Goal: Entertainment & Leisure: Consume media (video, audio)

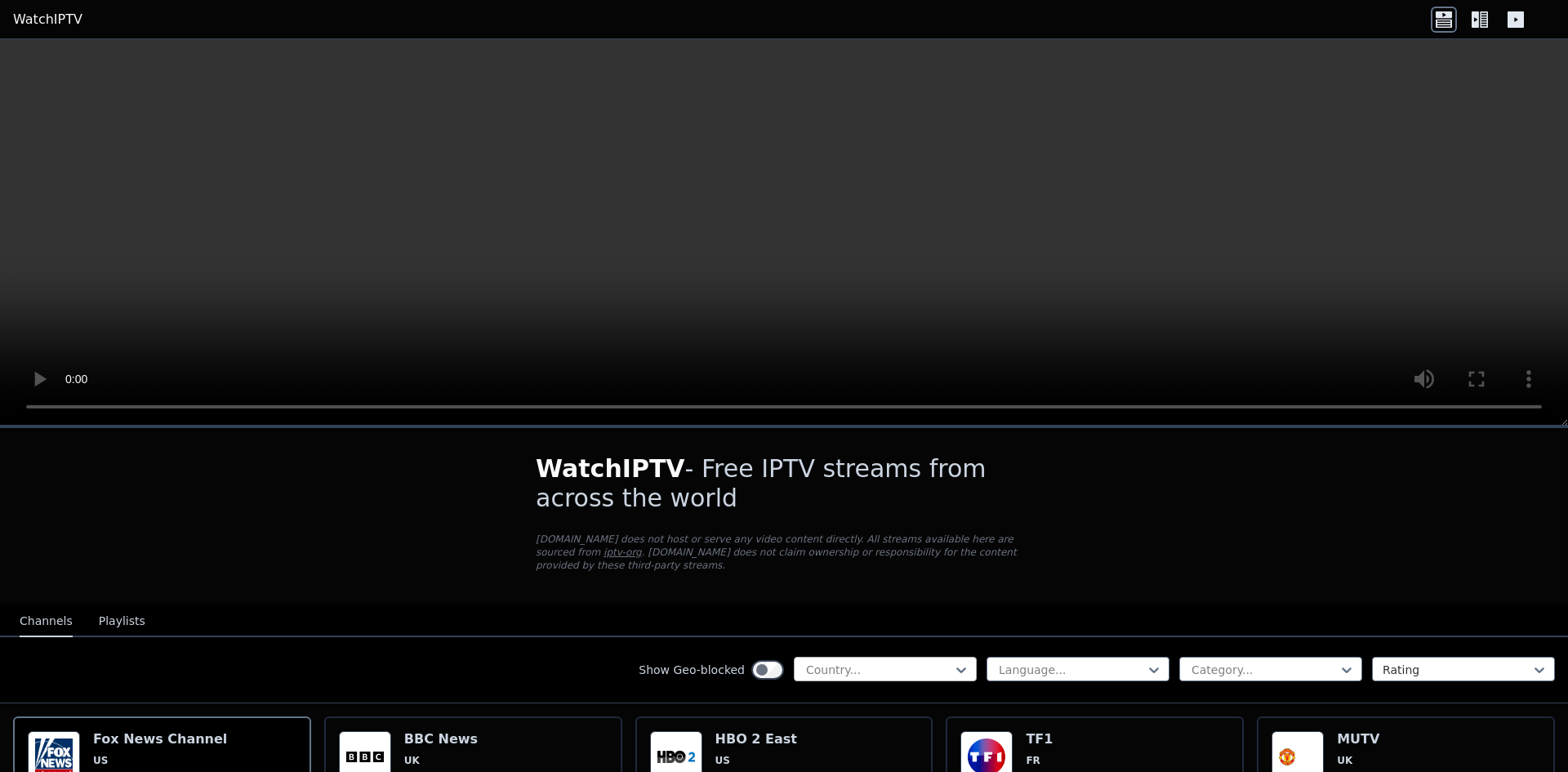
click at [903, 661] on div at bounding box center [879, 669] width 148 height 17
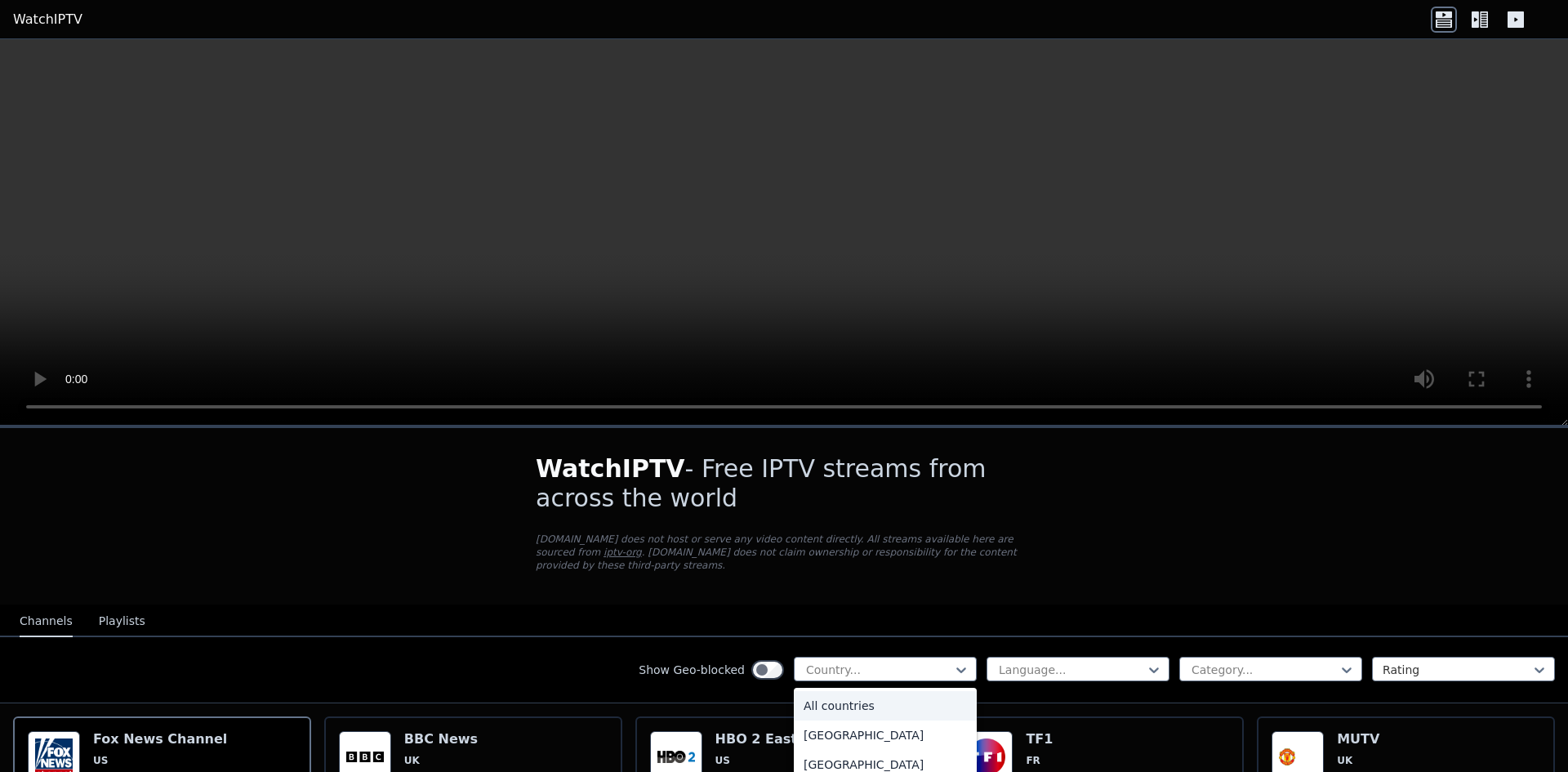
click at [881, 698] on div "All countries" at bounding box center [885, 706] width 183 height 30
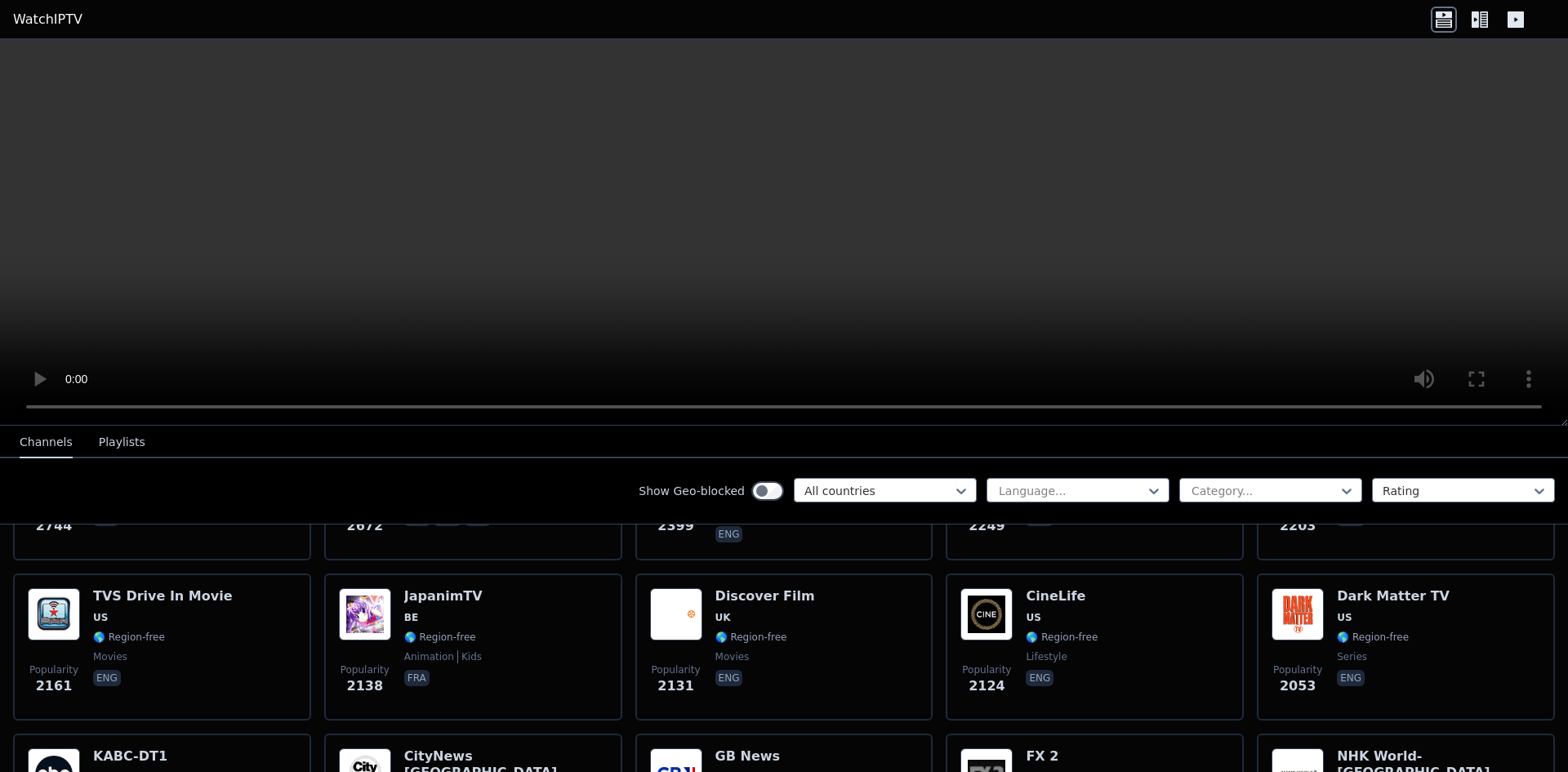
scroll to position [817, 0]
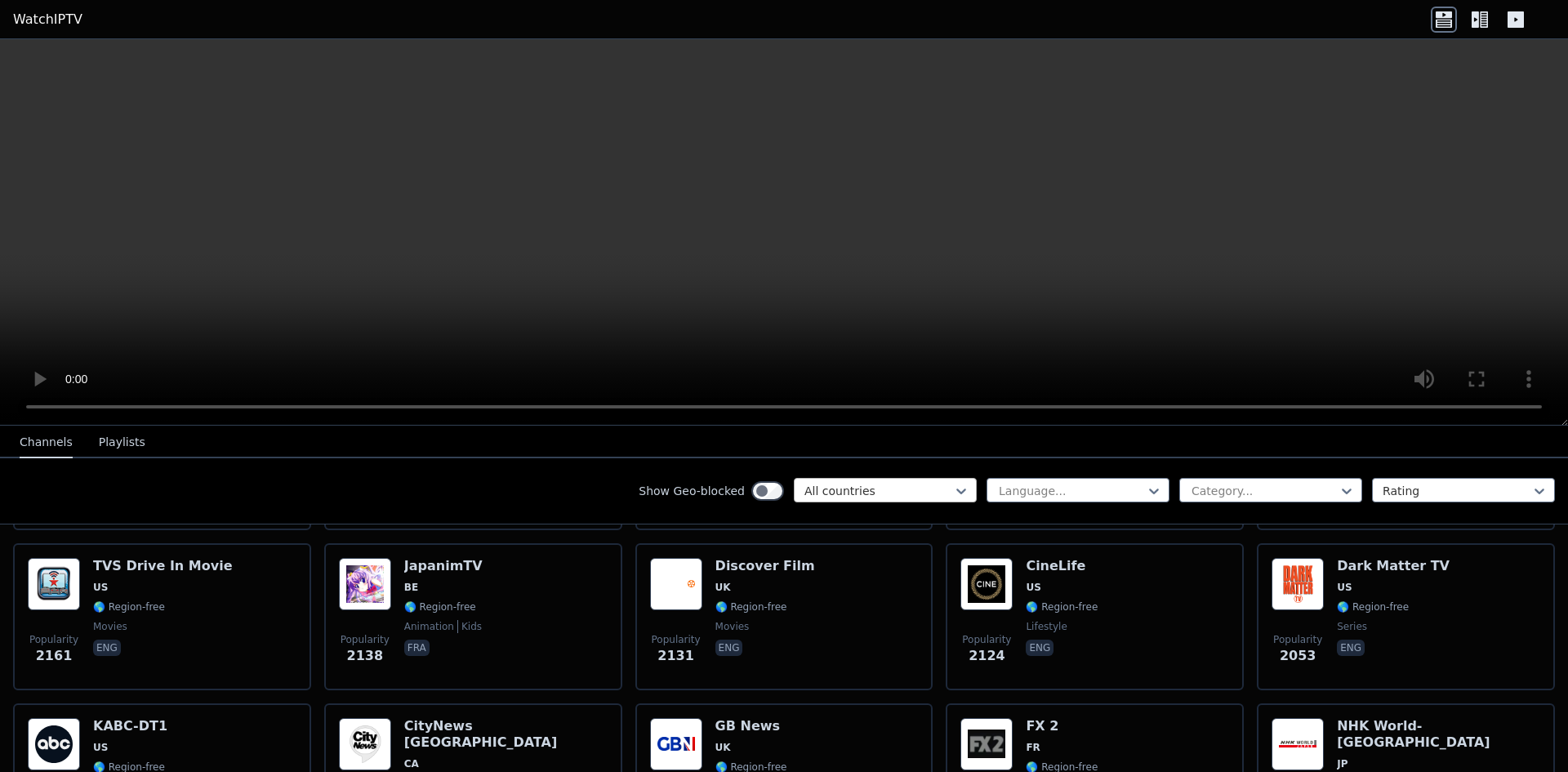
click at [838, 483] on div at bounding box center [879, 491] width 148 height 17
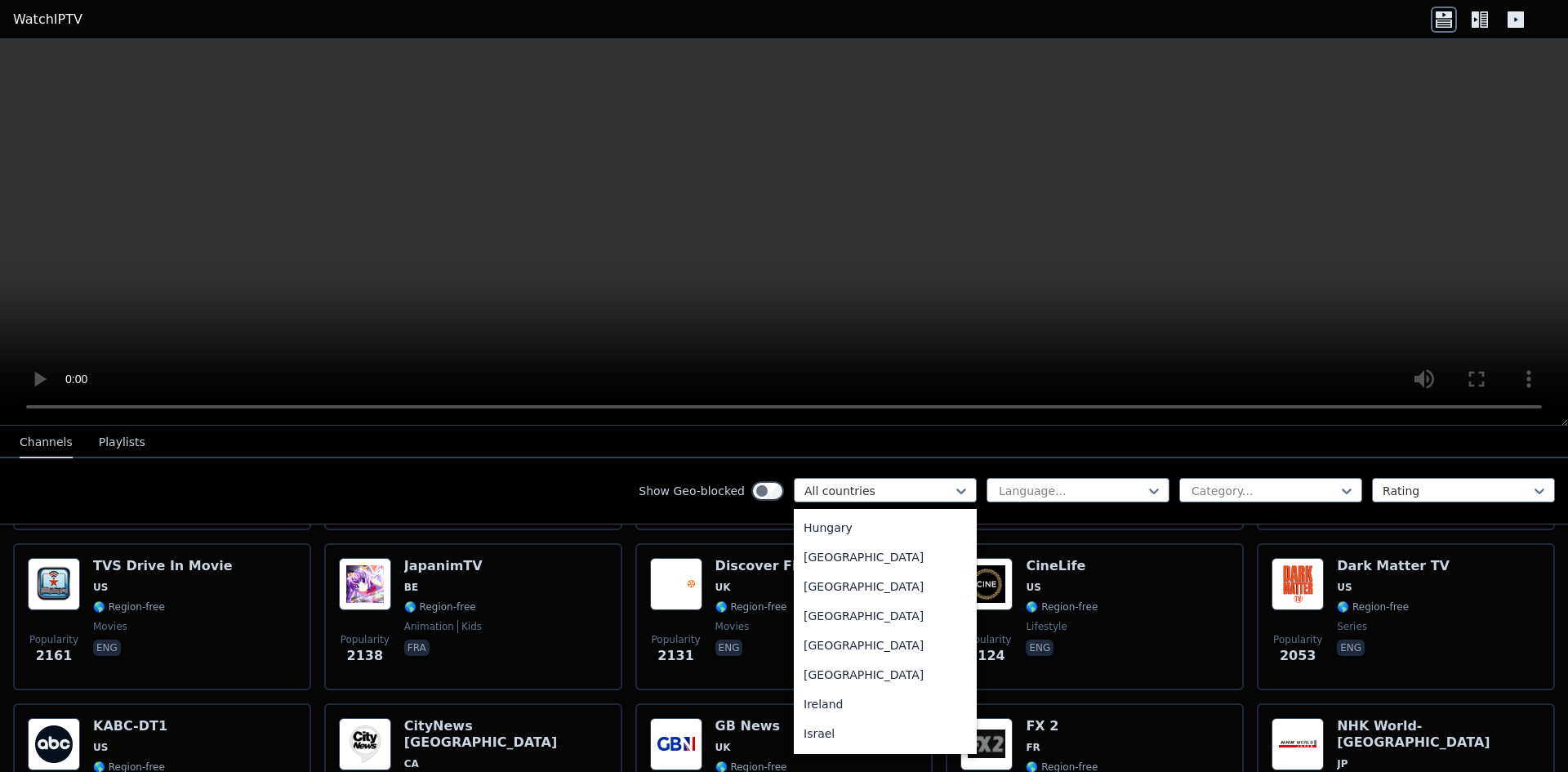
scroll to position [2450, 0]
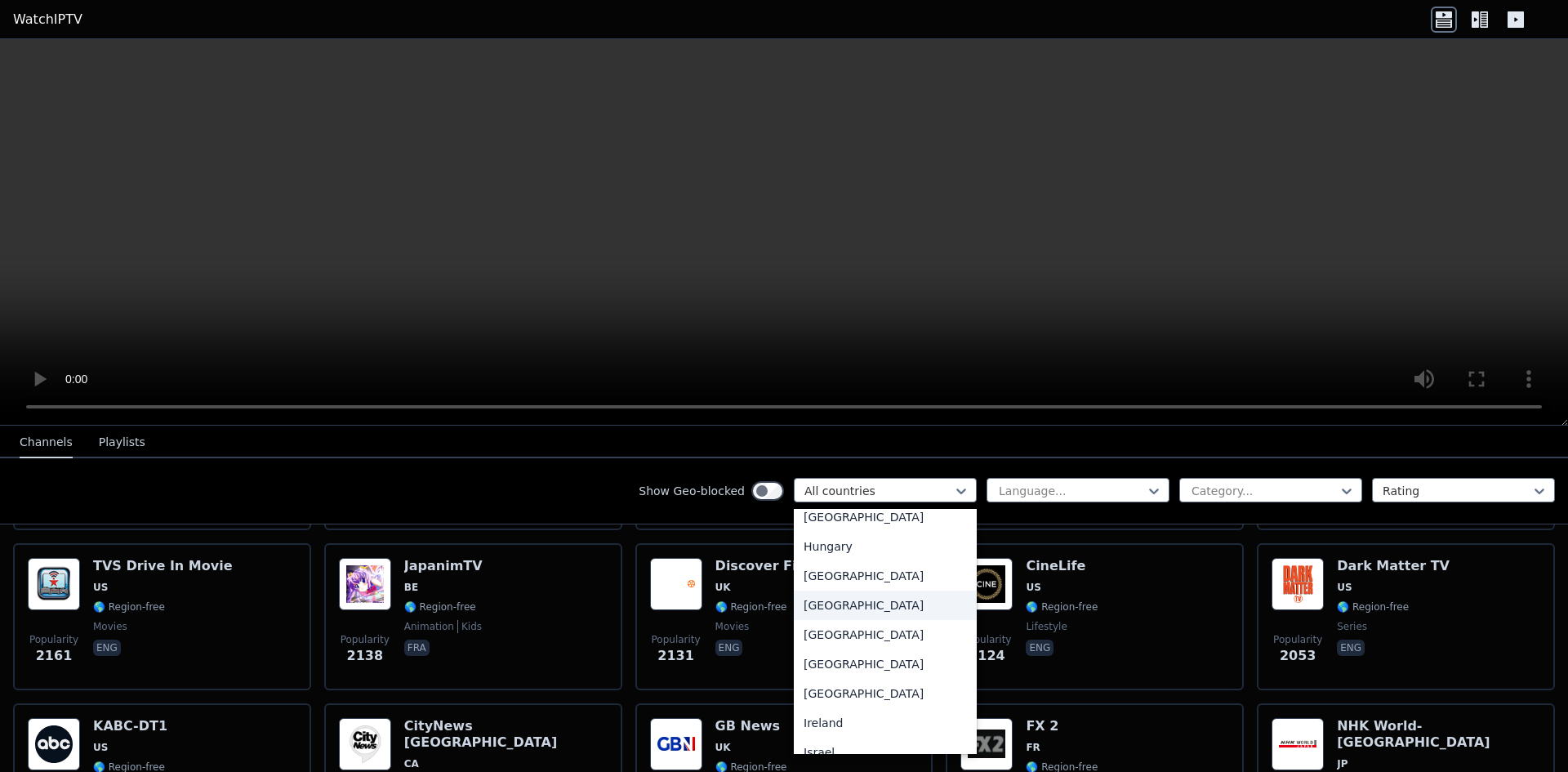
click at [818, 620] on div "[GEOGRAPHIC_DATA]" at bounding box center [885, 606] width 183 height 30
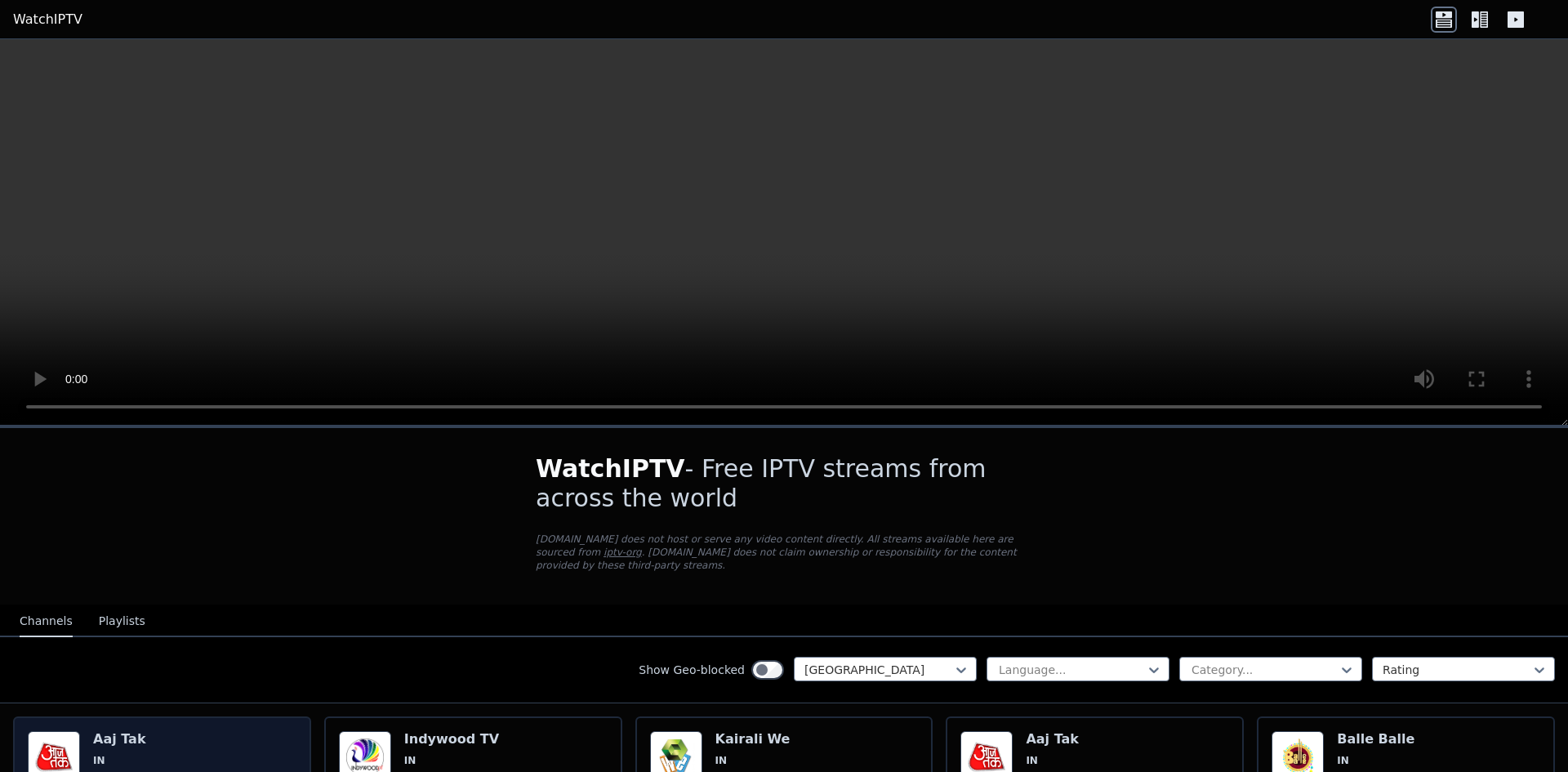
click at [57, 744] on img at bounding box center [53, 756] width 52 height 52
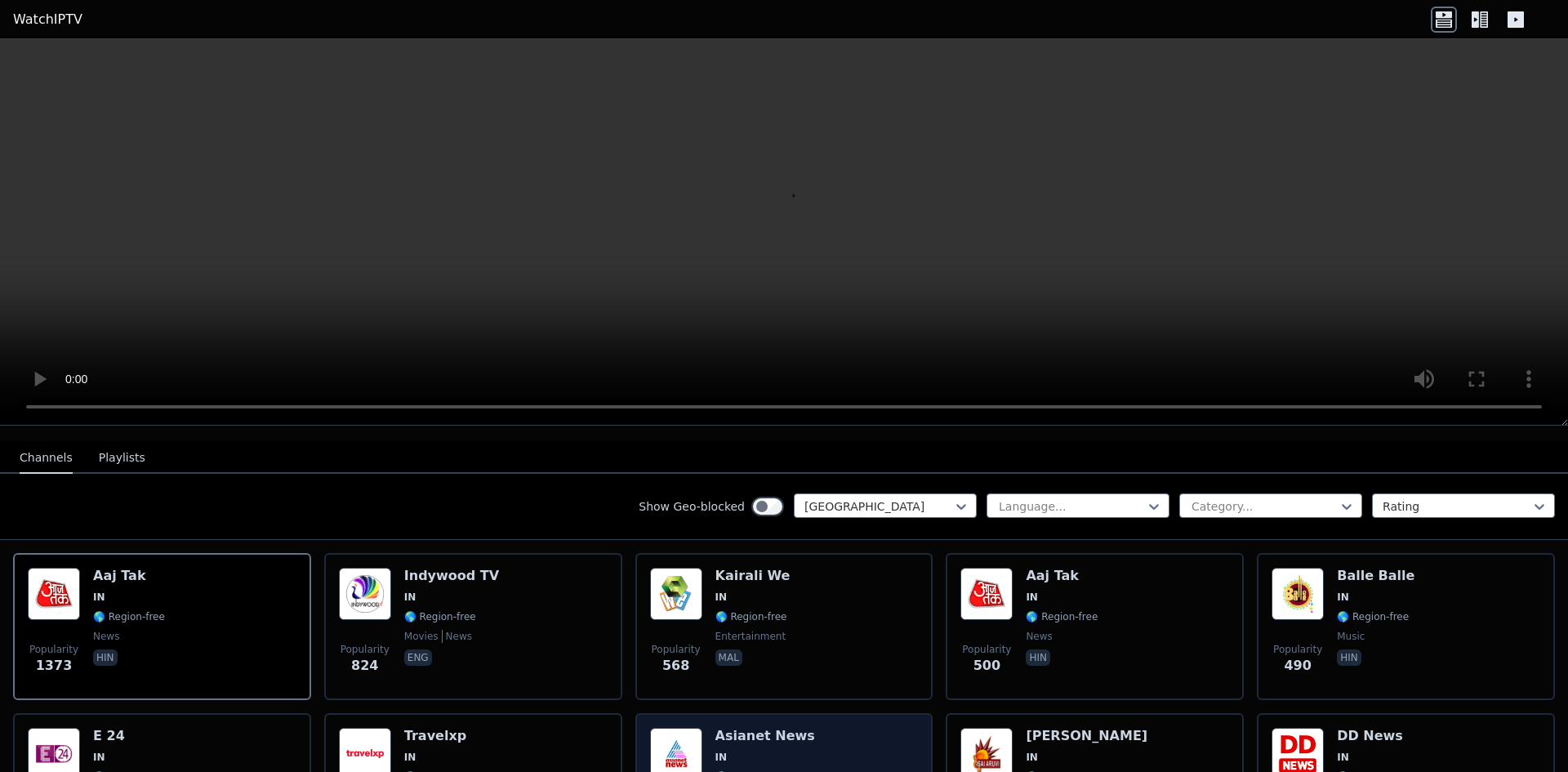
scroll to position [245, 0]
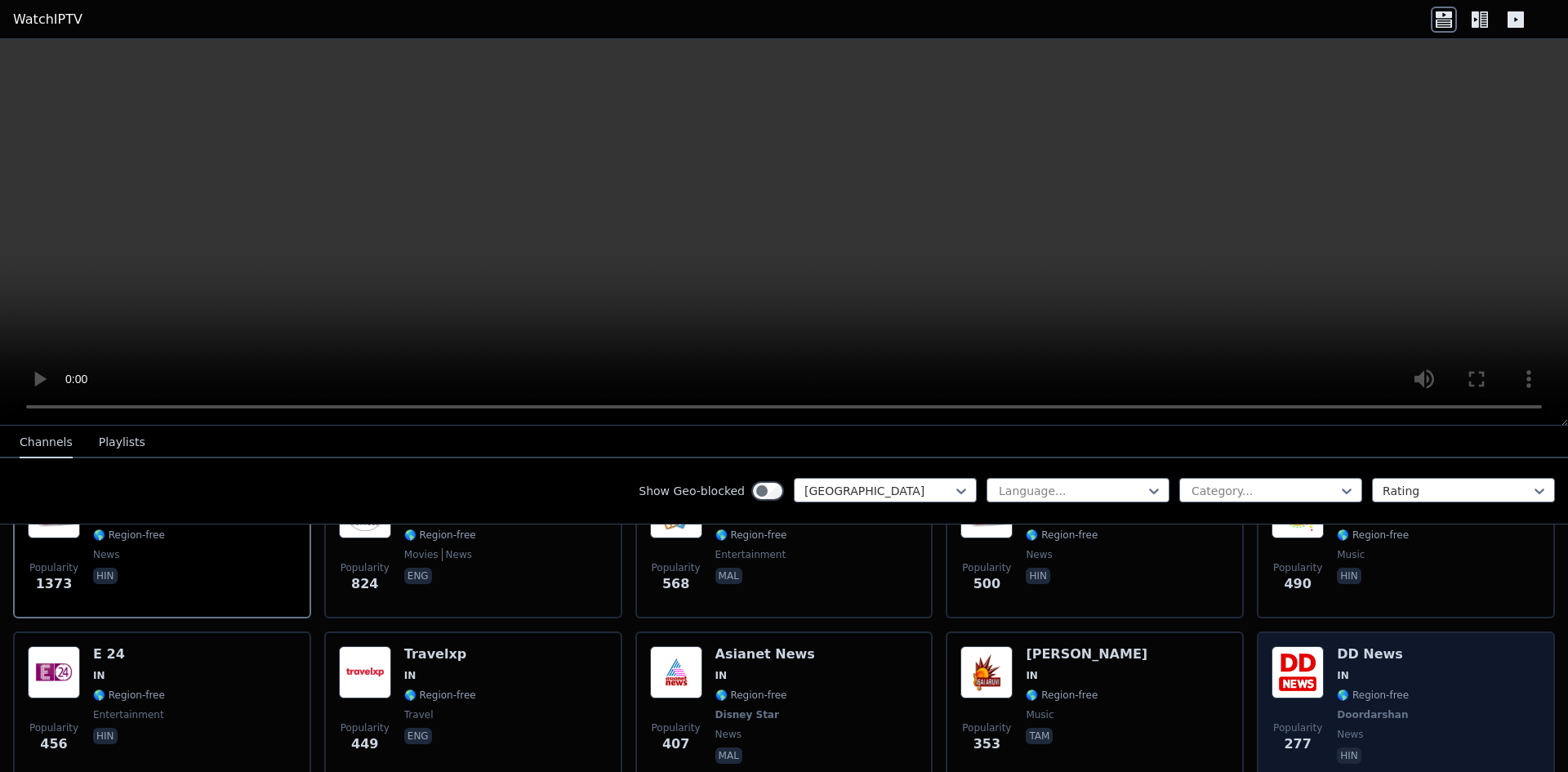
click at [1299, 659] on img at bounding box center [1298, 672] width 52 height 52
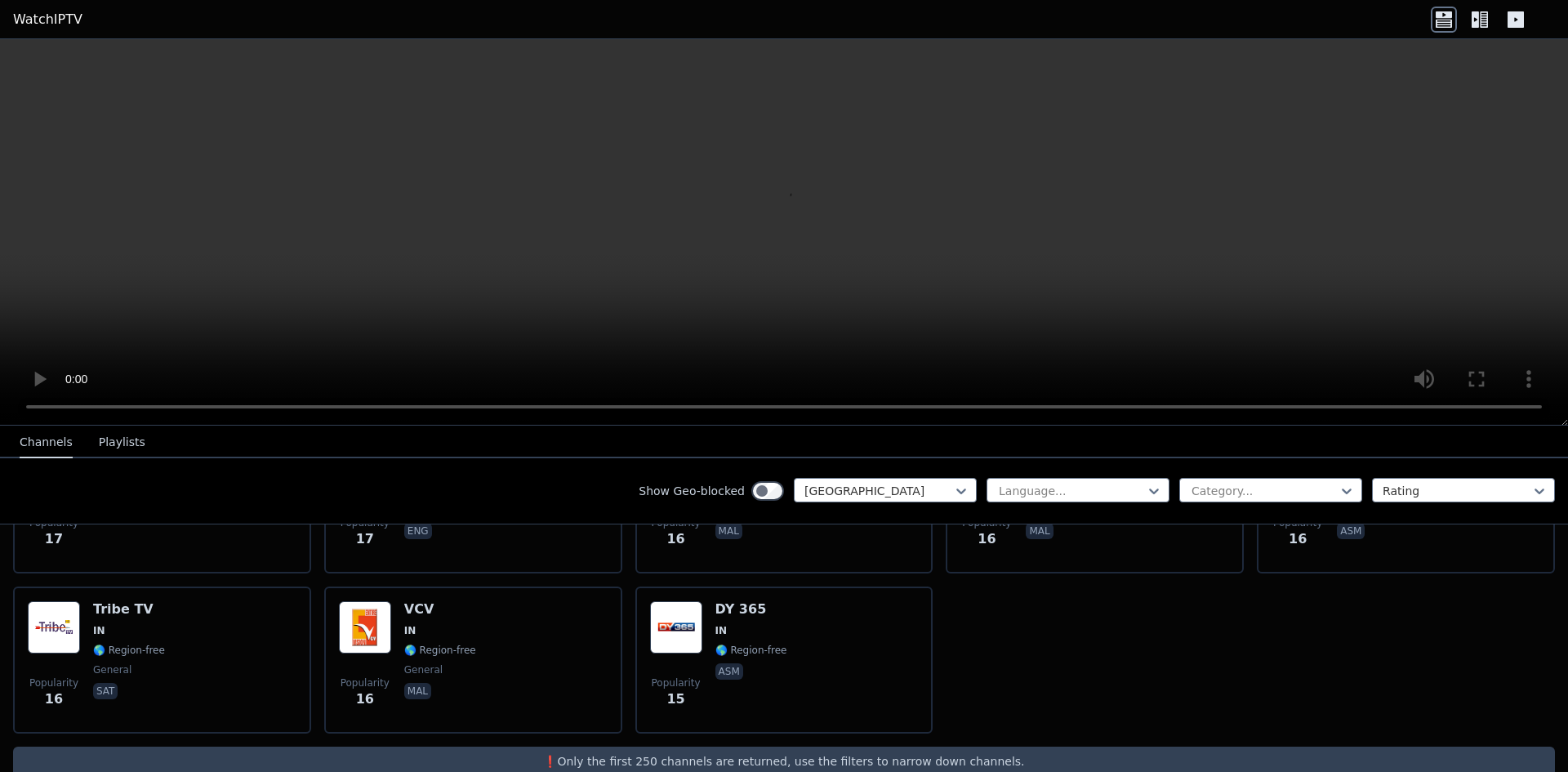
scroll to position [4491, 0]
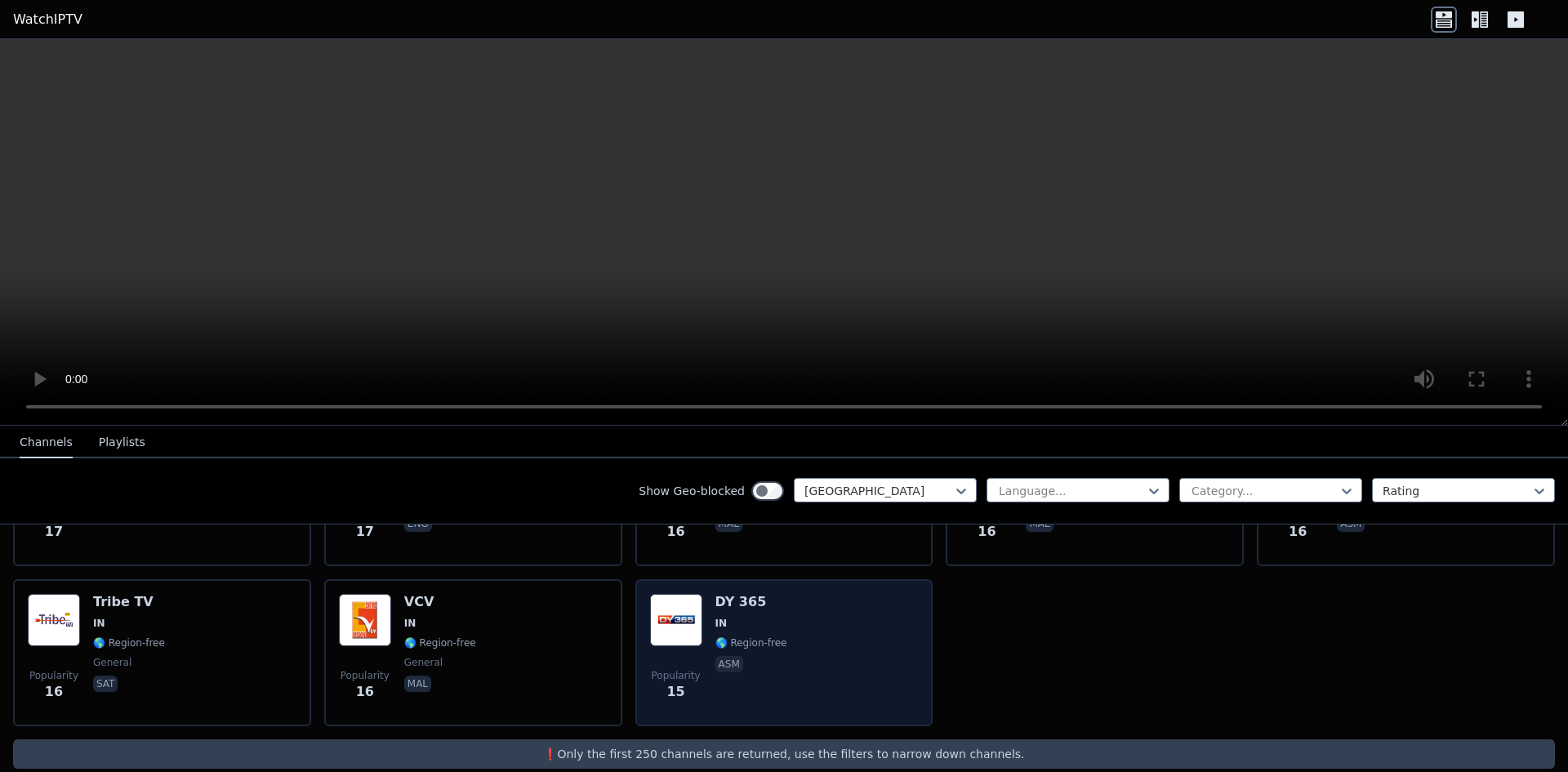
click at [659, 624] on img at bounding box center [676, 620] width 52 height 52
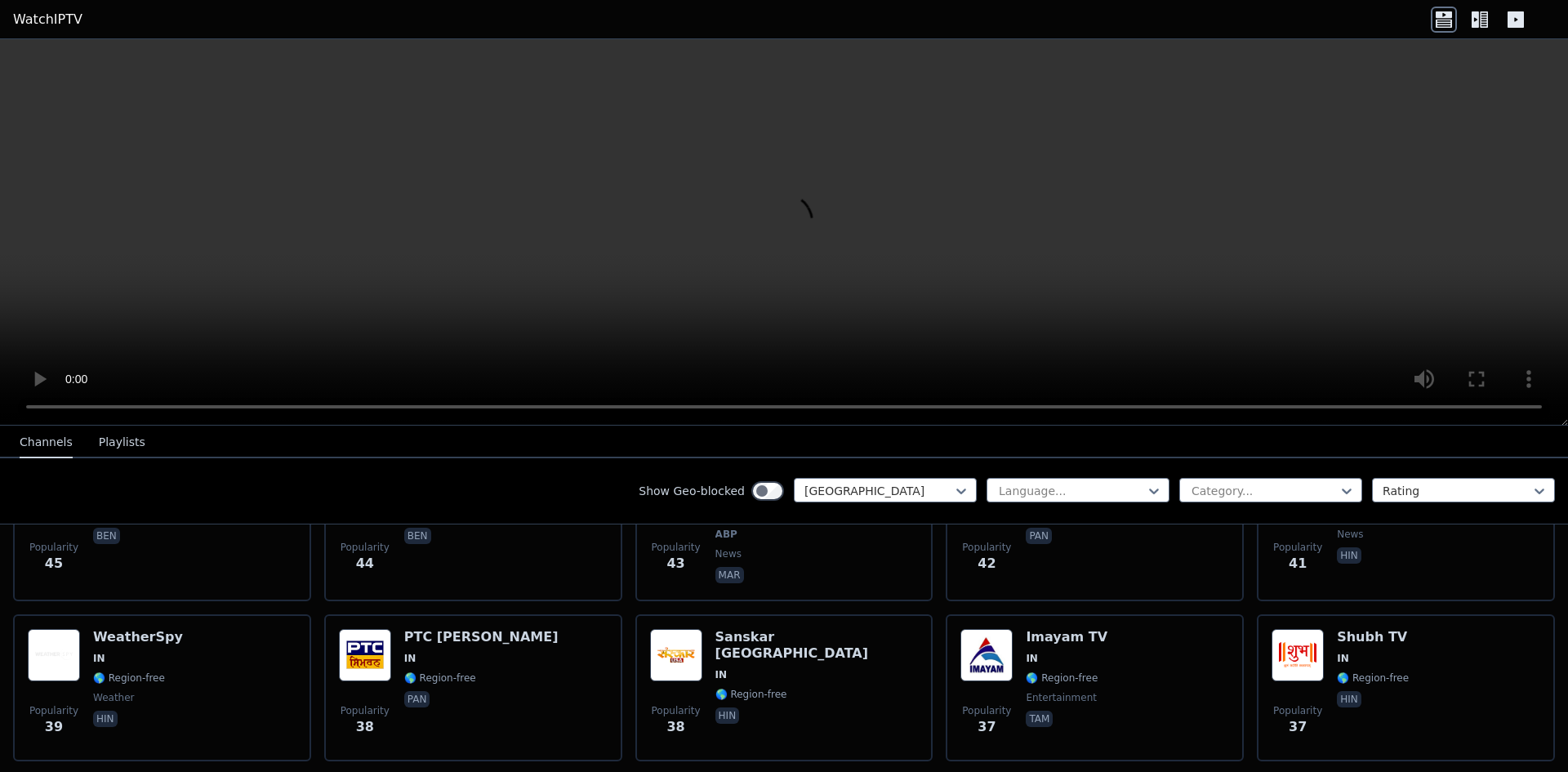
scroll to position [2368, 0]
click at [1015, 478] on div "Language..." at bounding box center [1078, 490] width 183 height 25
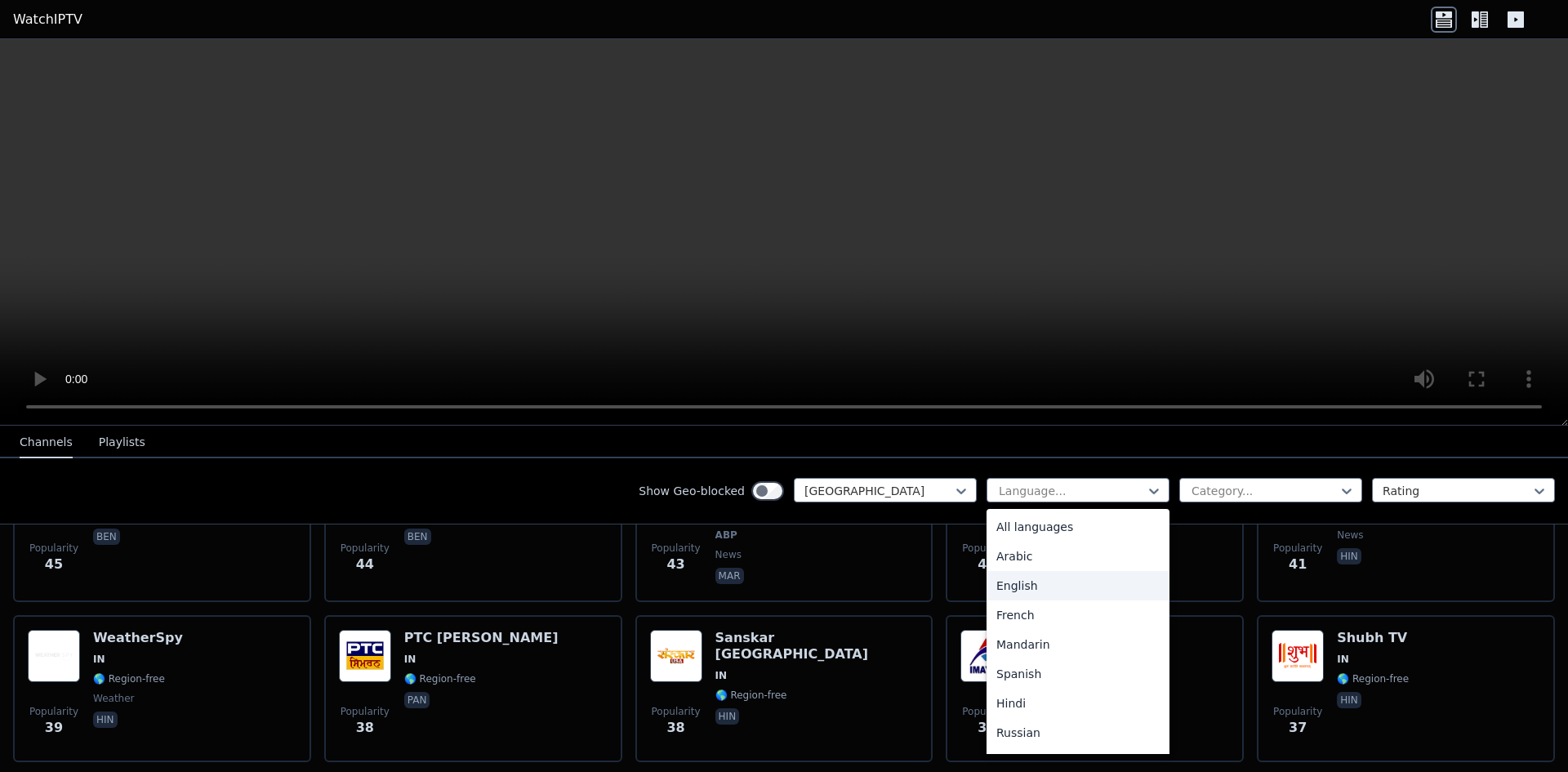
click at [1036, 579] on div "English" at bounding box center [1078, 586] width 183 height 30
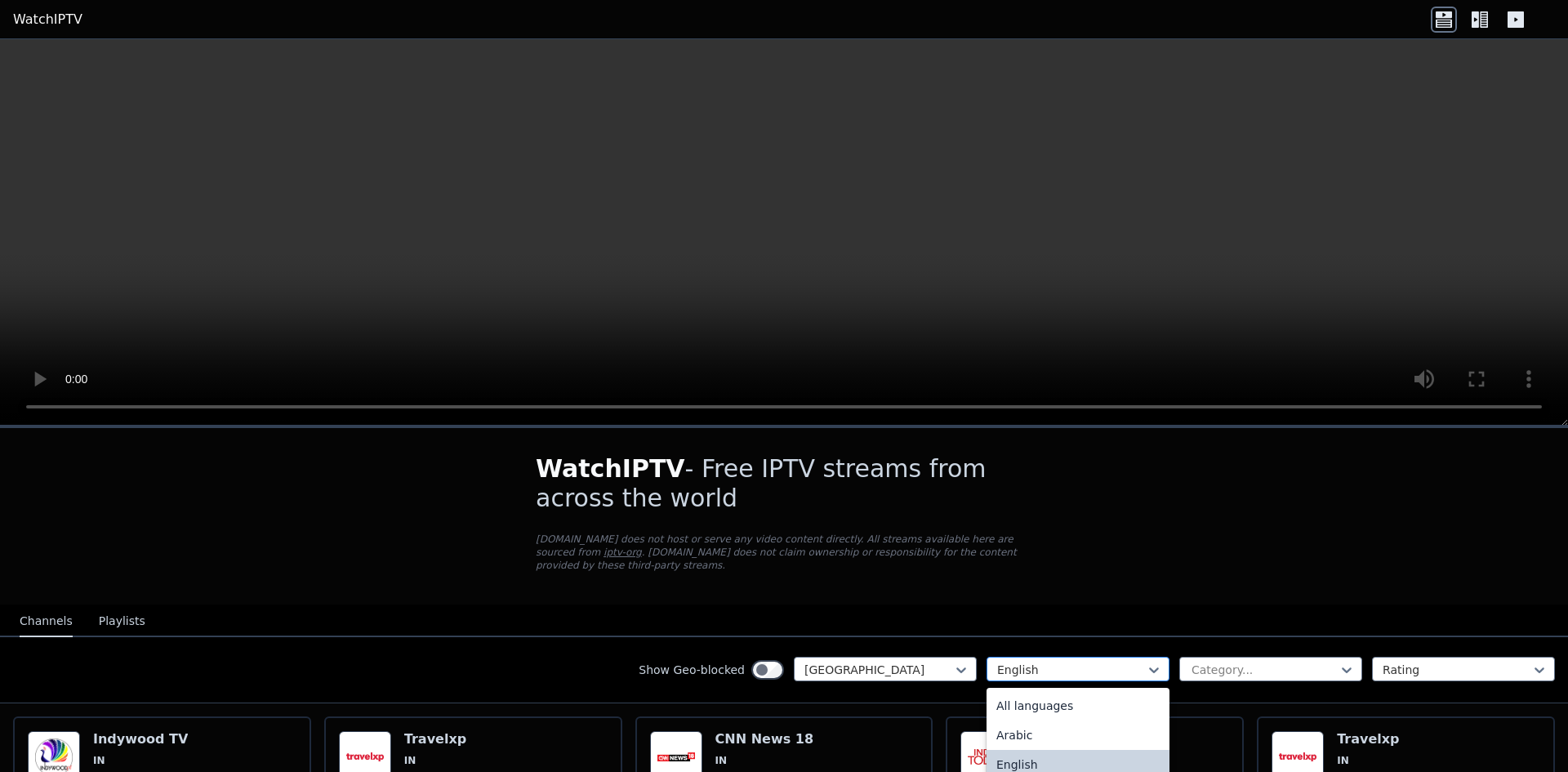
click at [1077, 664] on div at bounding box center [1071, 669] width 148 height 17
click at [1037, 704] on div "Hindi" at bounding box center [1078, 719] width 183 height 30
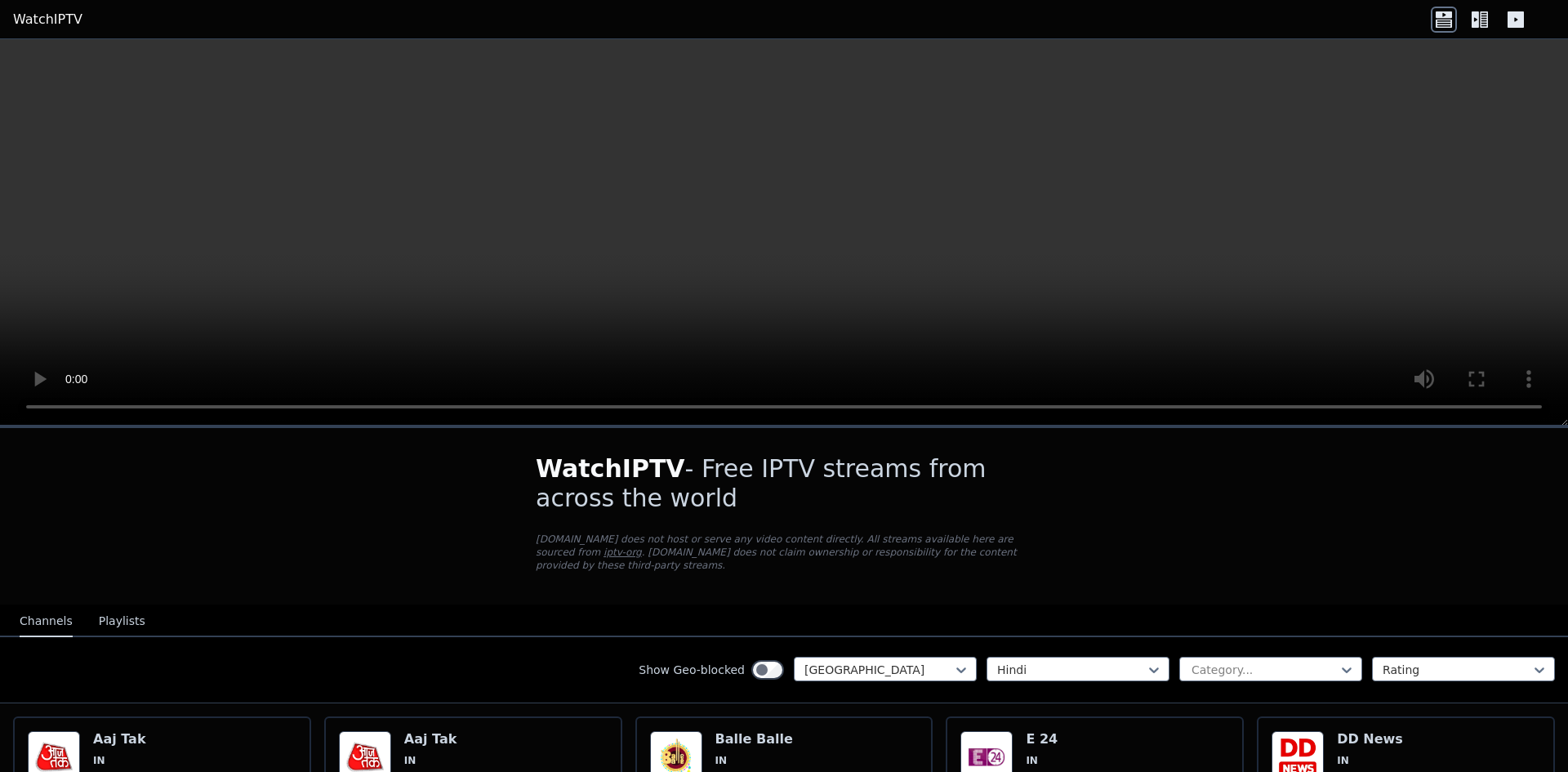
click at [1037, 562] on div "WatchIPTV - Free IPTV streams from across the world [DOMAIN_NAME] does not host…" at bounding box center [784, 516] width 548 height 176
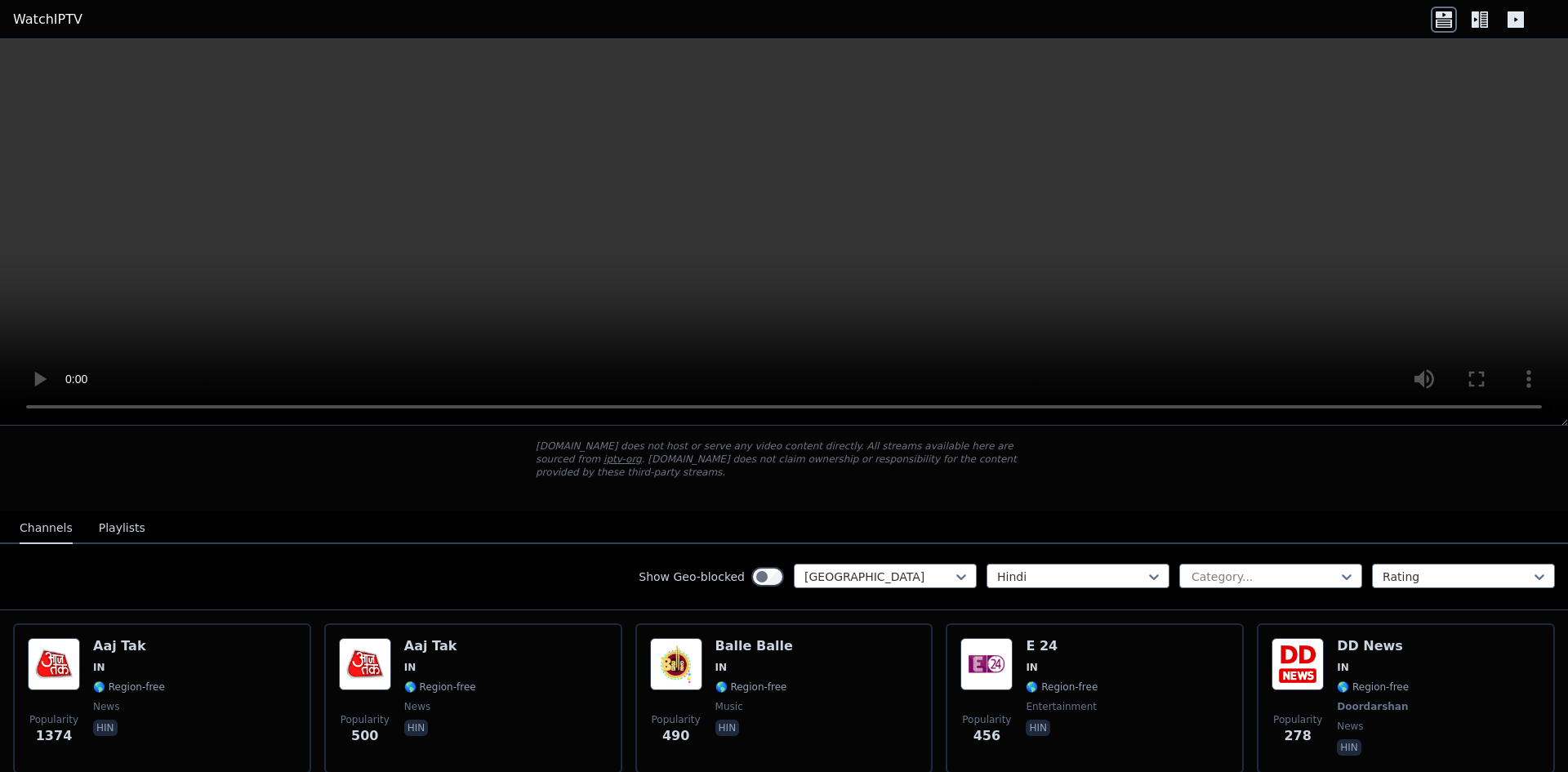
scroll to position [327, 0]
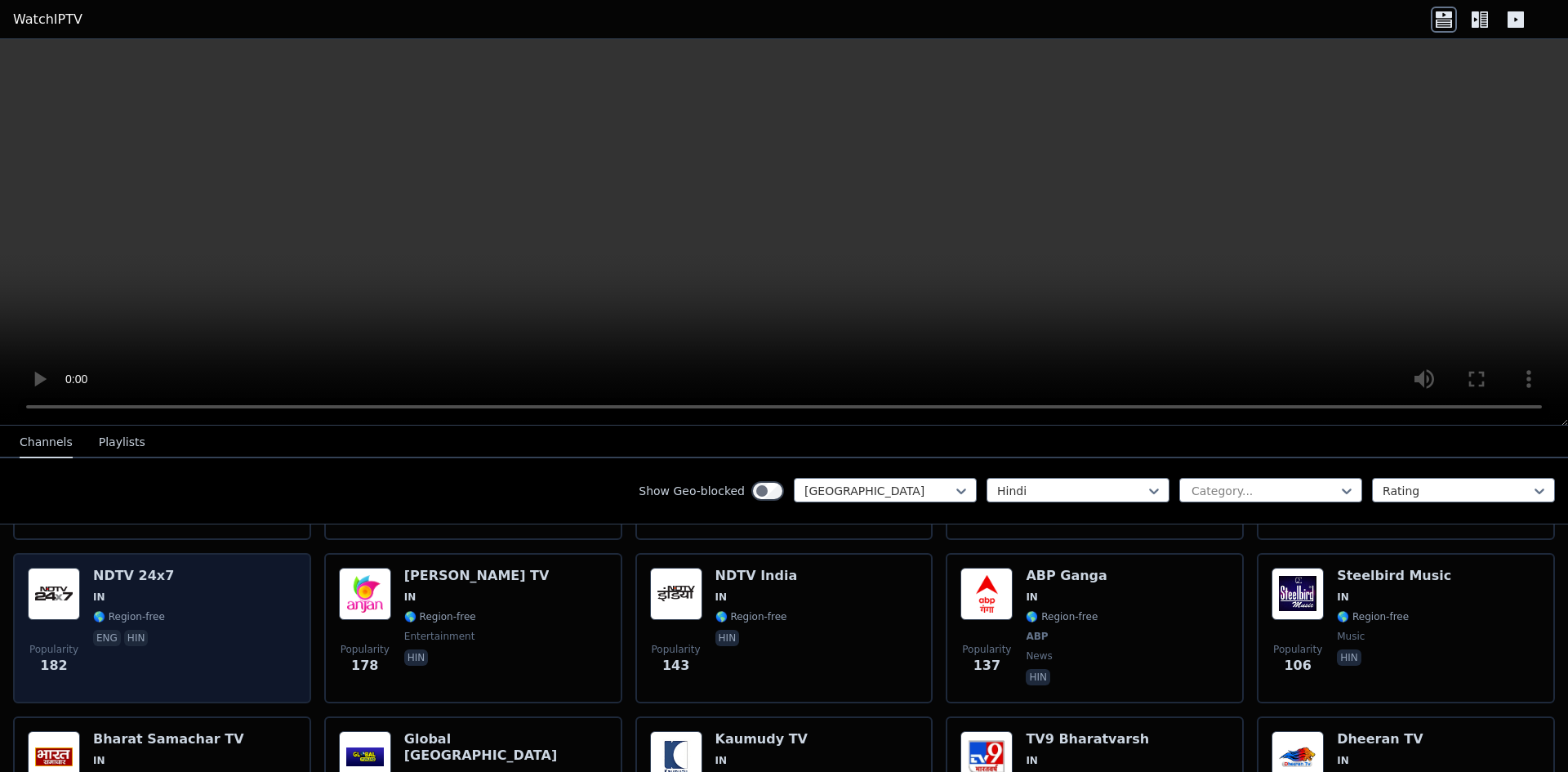
click at [44, 577] on img at bounding box center [53, 593] width 52 height 52
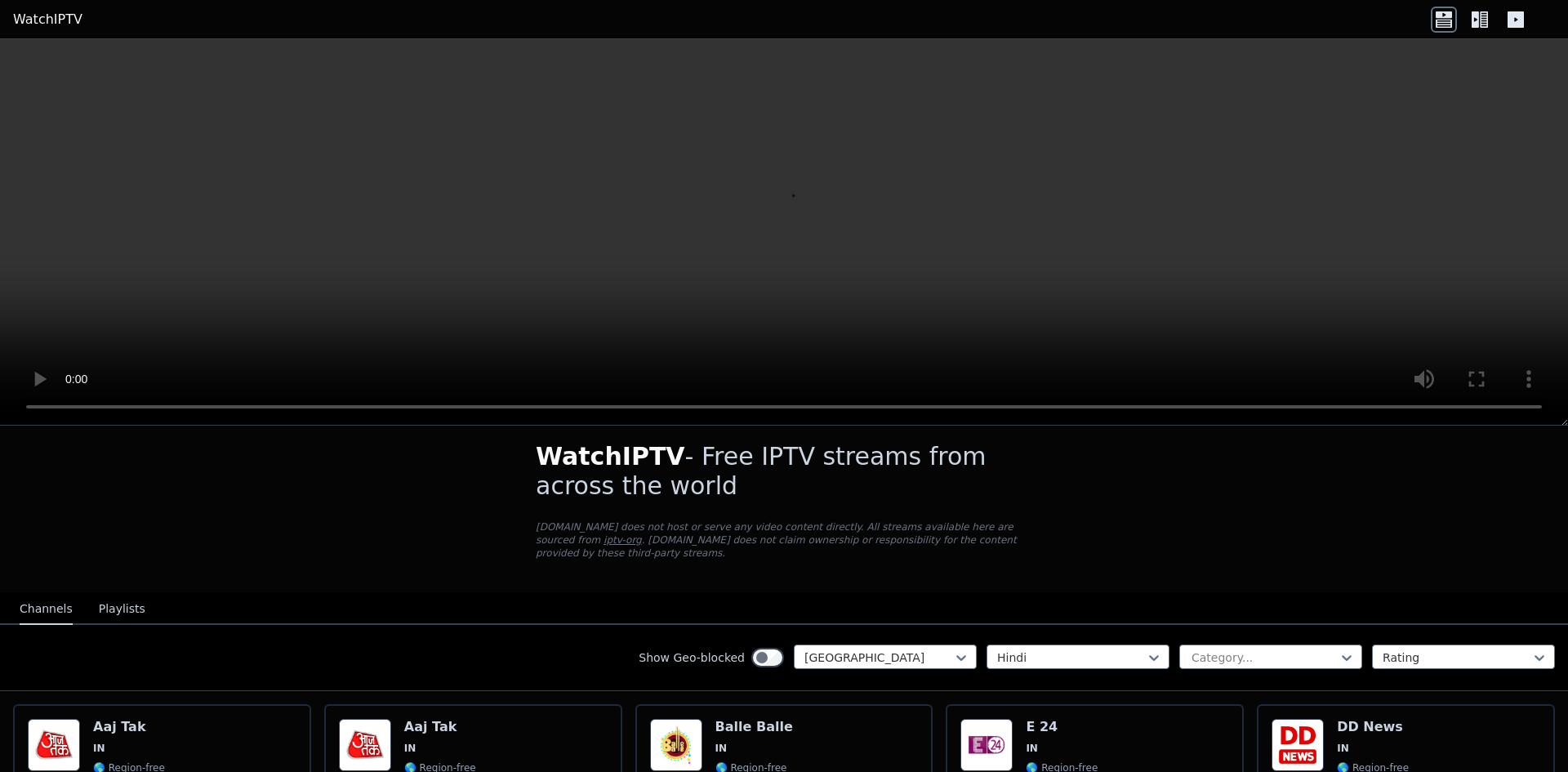
scroll to position [0, 0]
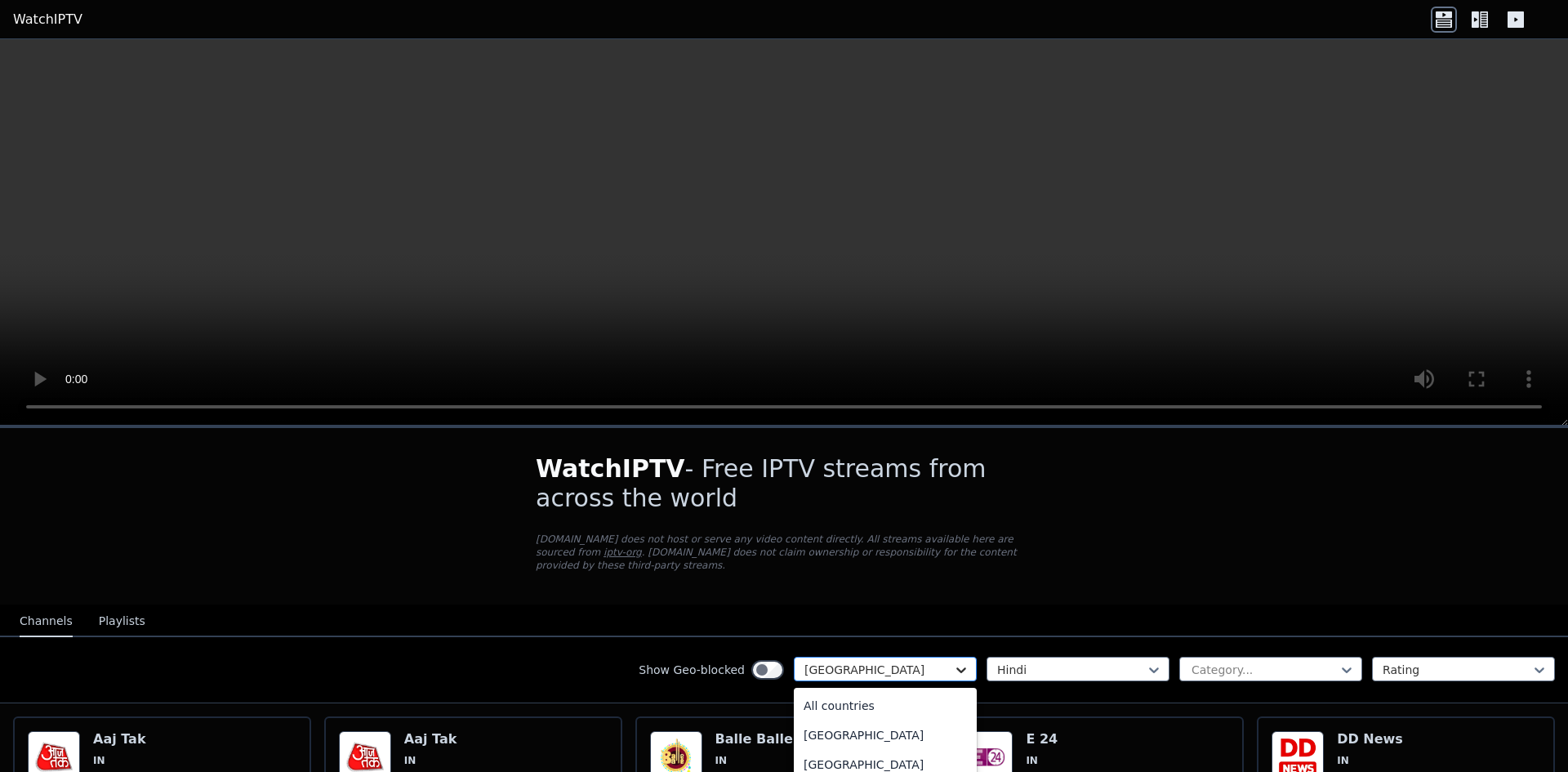
click at [954, 661] on icon at bounding box center [961, 669] width 17 height 17
click at [807, 692] on div "All countries" at bounding box center [885, 706] width 183 height 30
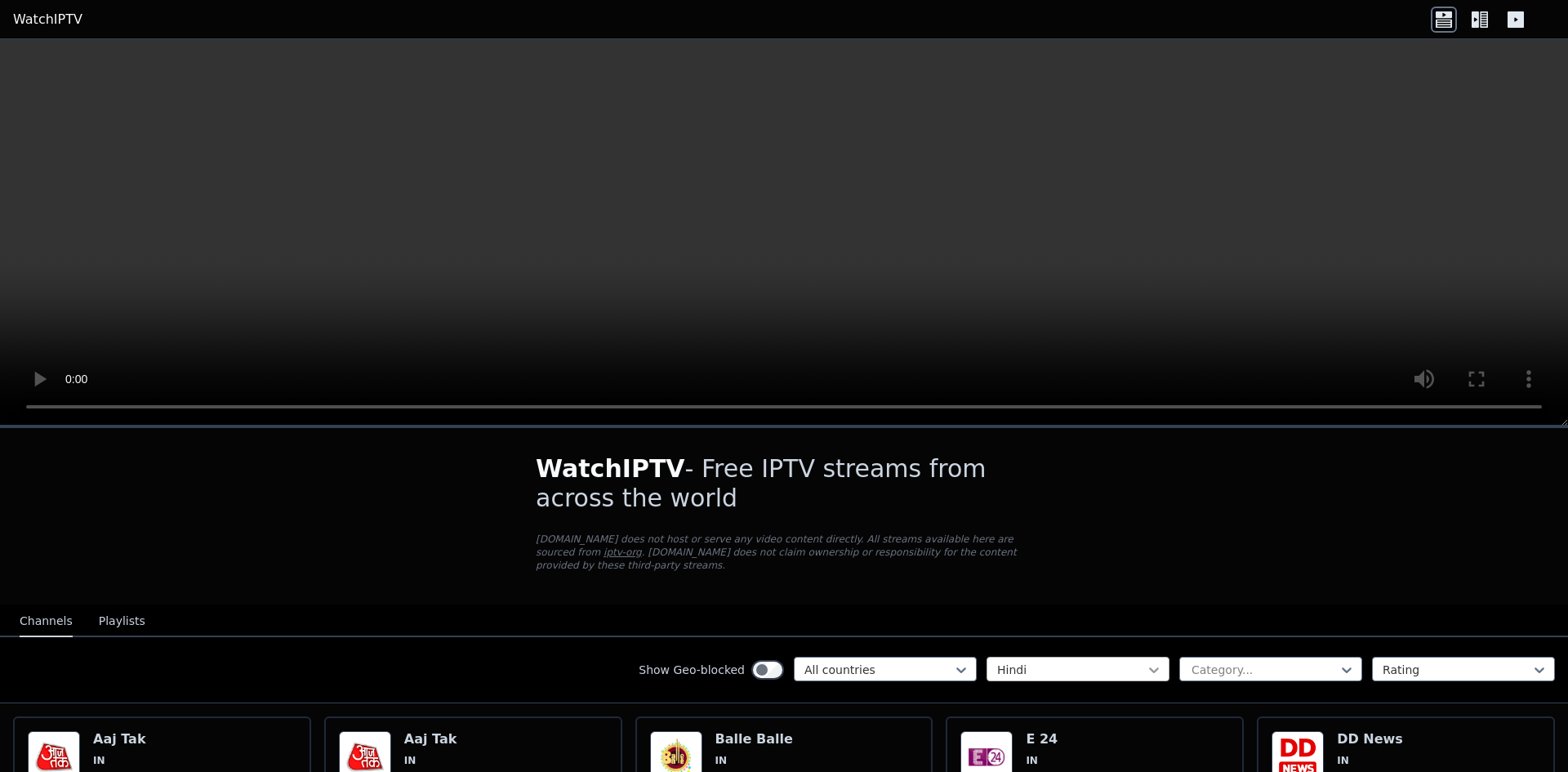
click at [1146, 661] on icon at bounding box center [1154, 669] width 17 height 17
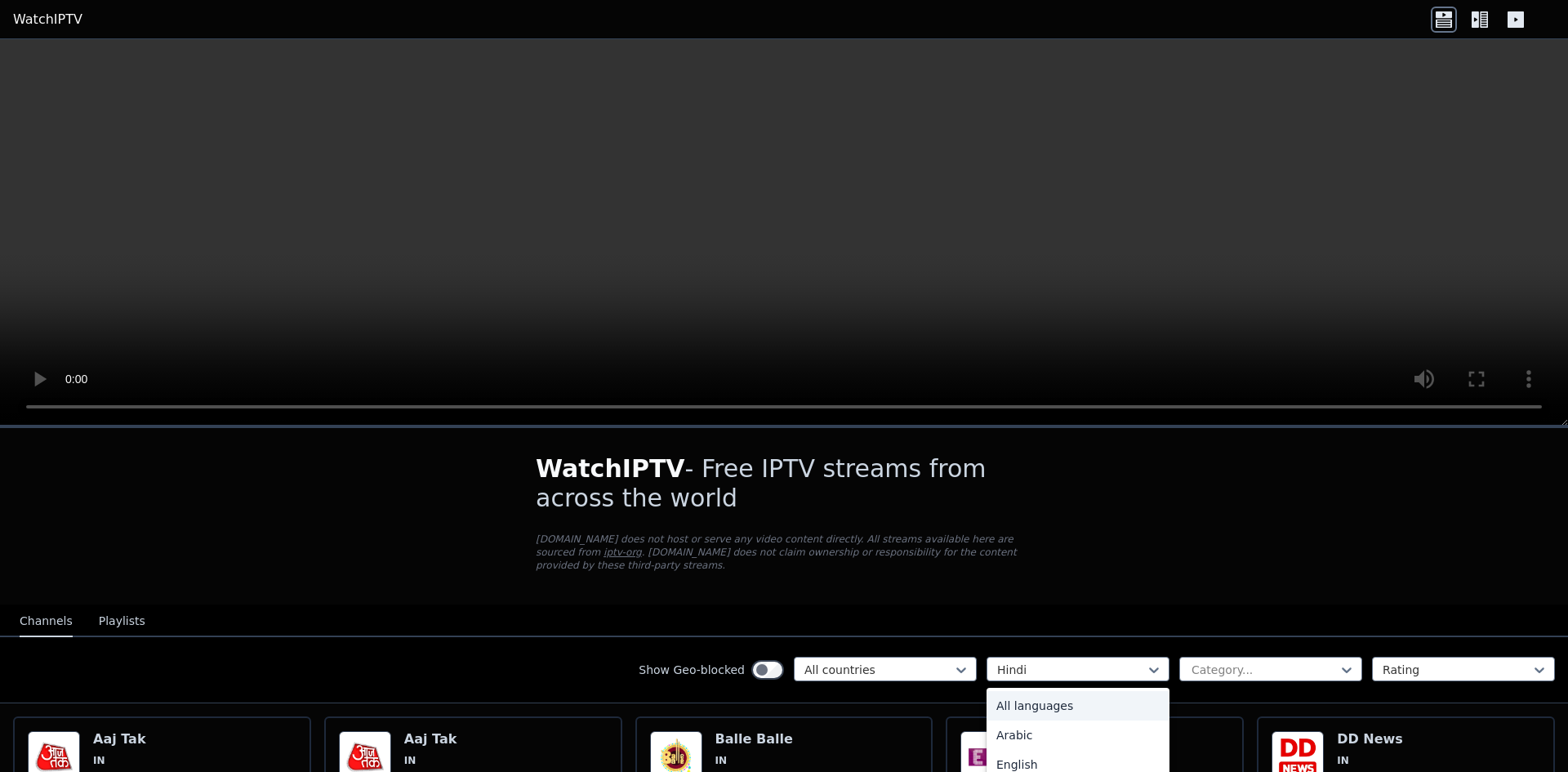
click at [1031, 691] on div "All languages" at bounding box center [1078, 706] width 183 height 30
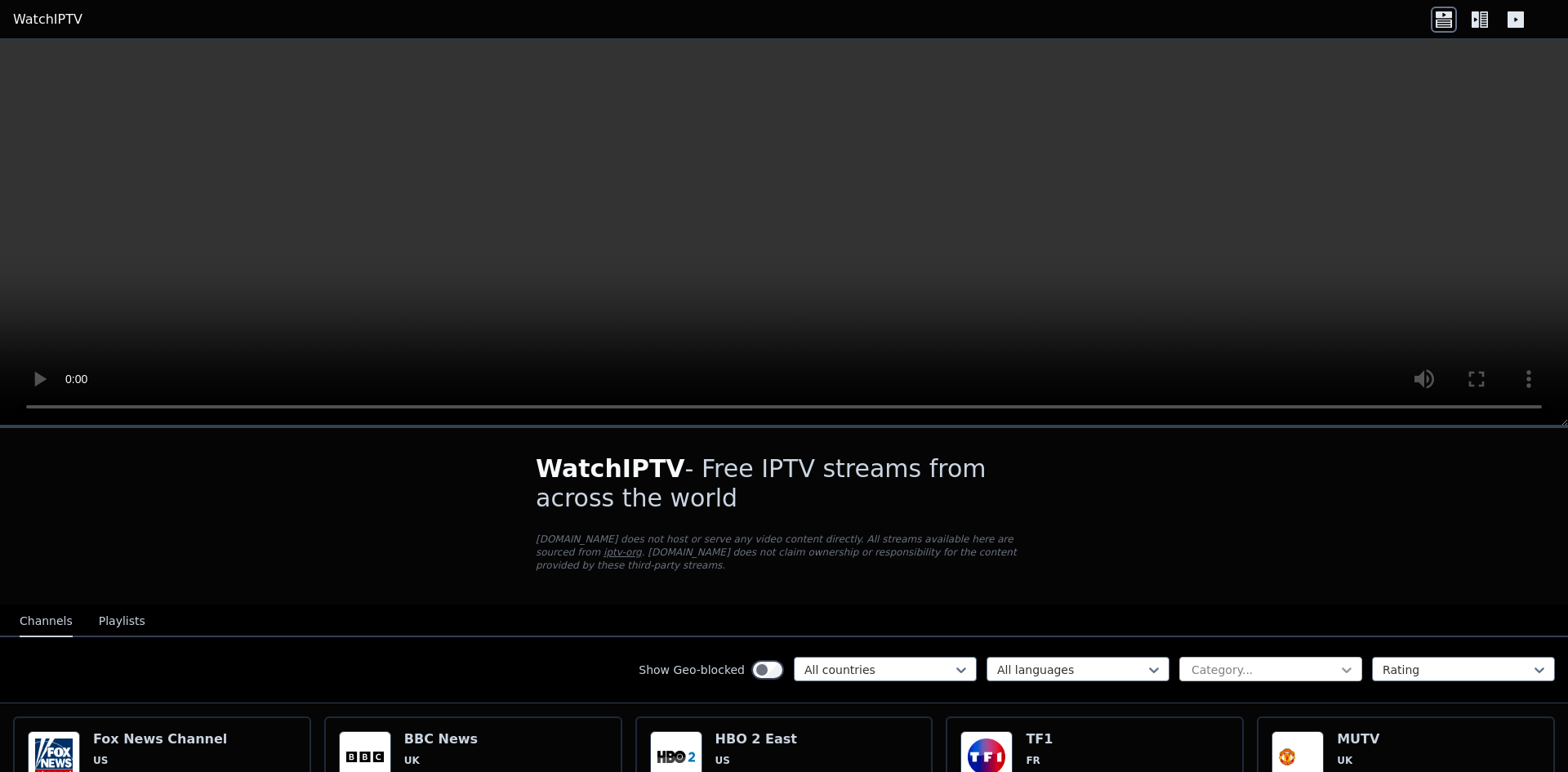
click at [1338, 661] on icon at bounding box center [1346, 669] width 17 height 17
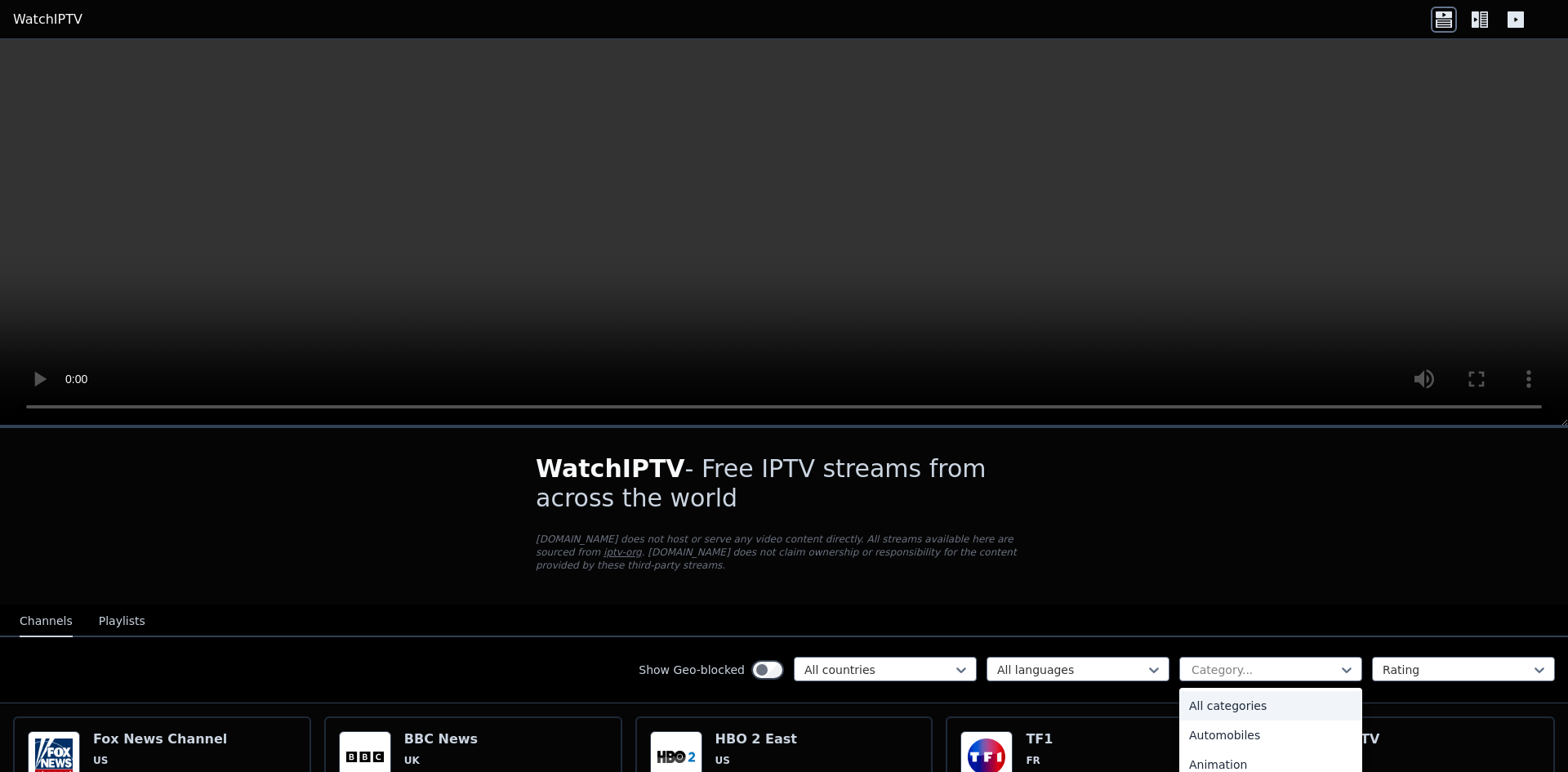
click at [1249, 691] on div "All categories" at bounding box center [1270, 706] width 183 height 30
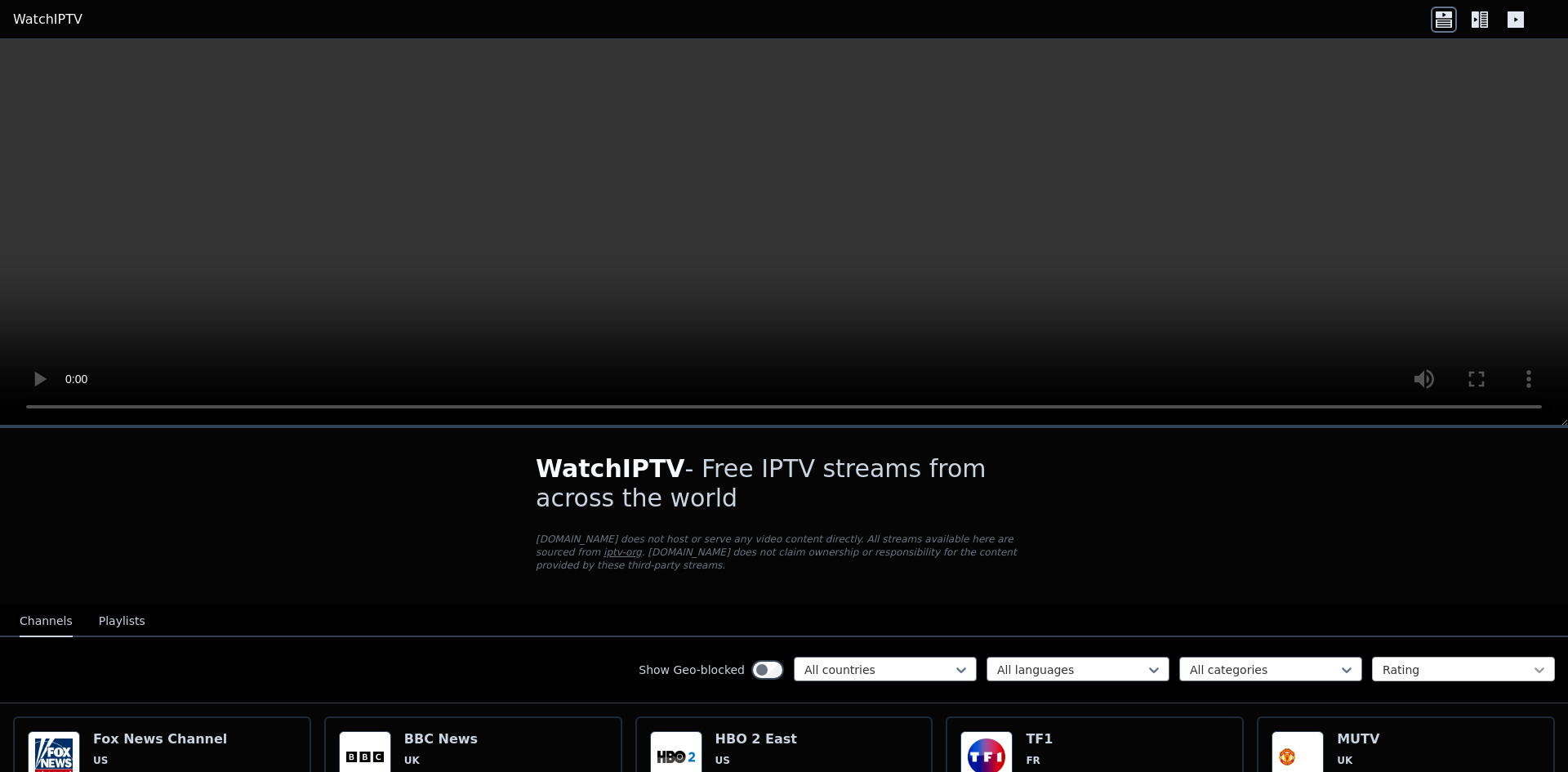
click at [1531, 661] on icon at bounding box center [1539, 669] width 17 height 17
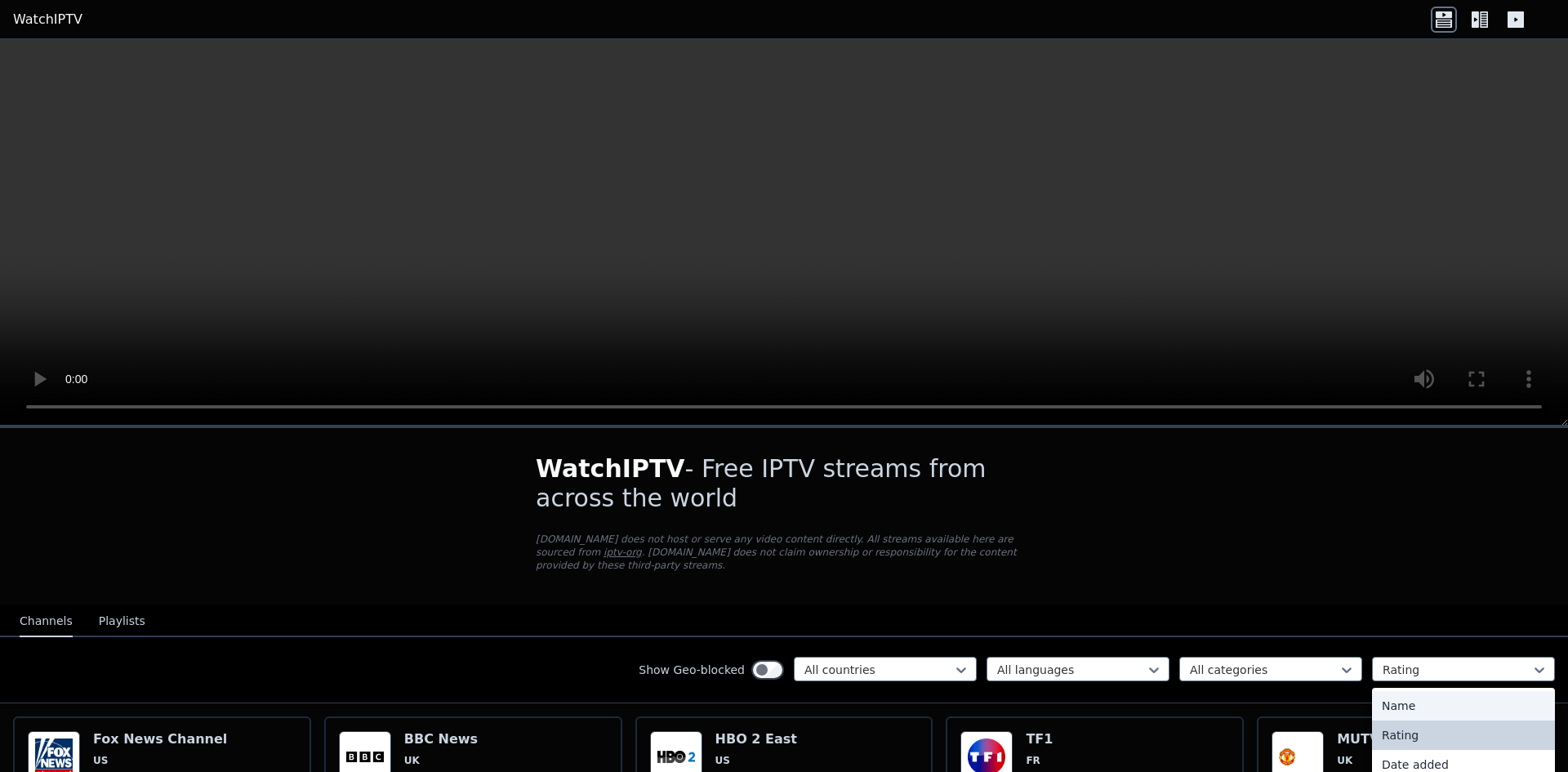
click at [1398, 696] on div "Name" at bounding box center [1463, 706] width 183 height 30
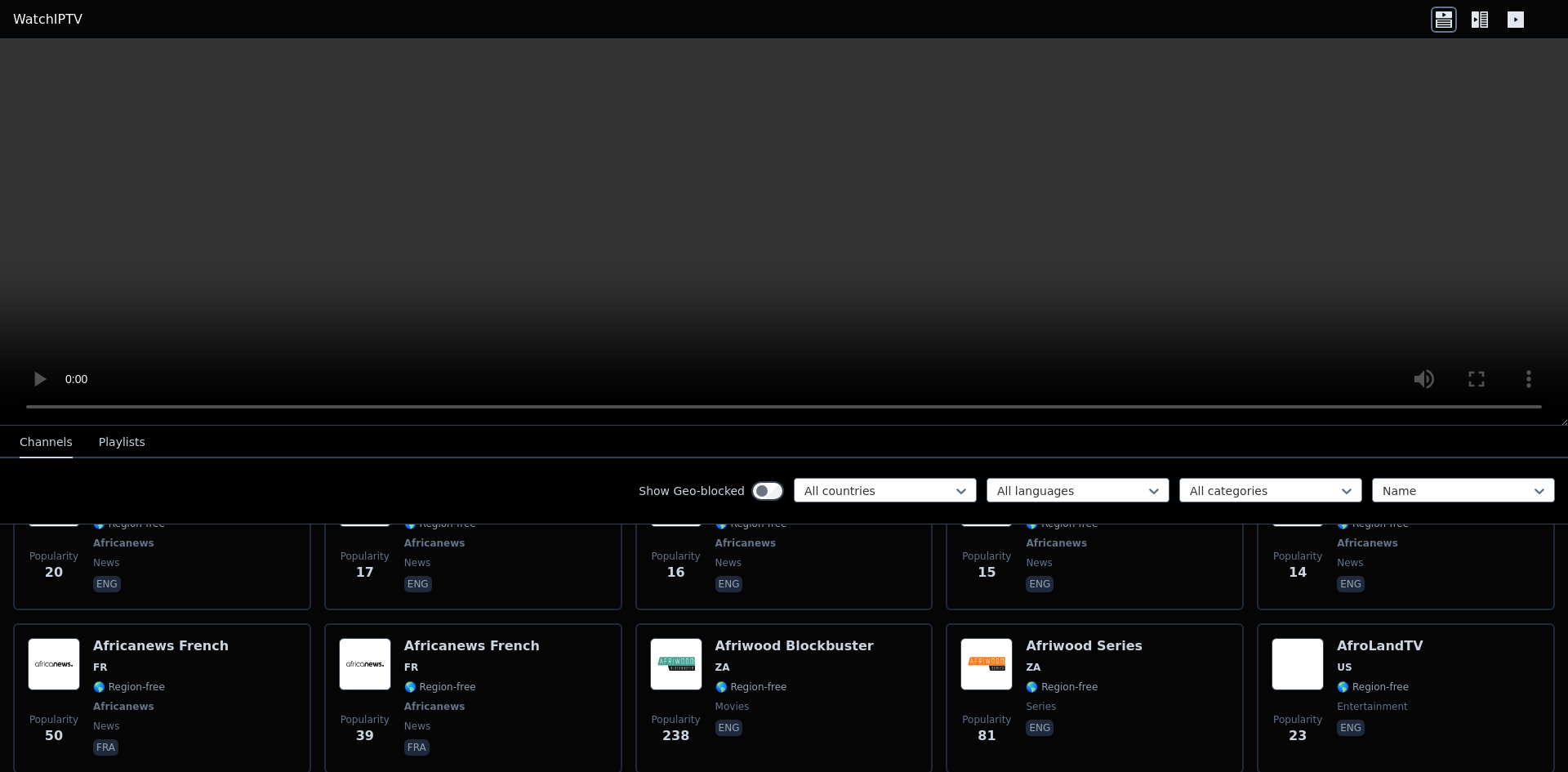
scroll to position [8070, 0]
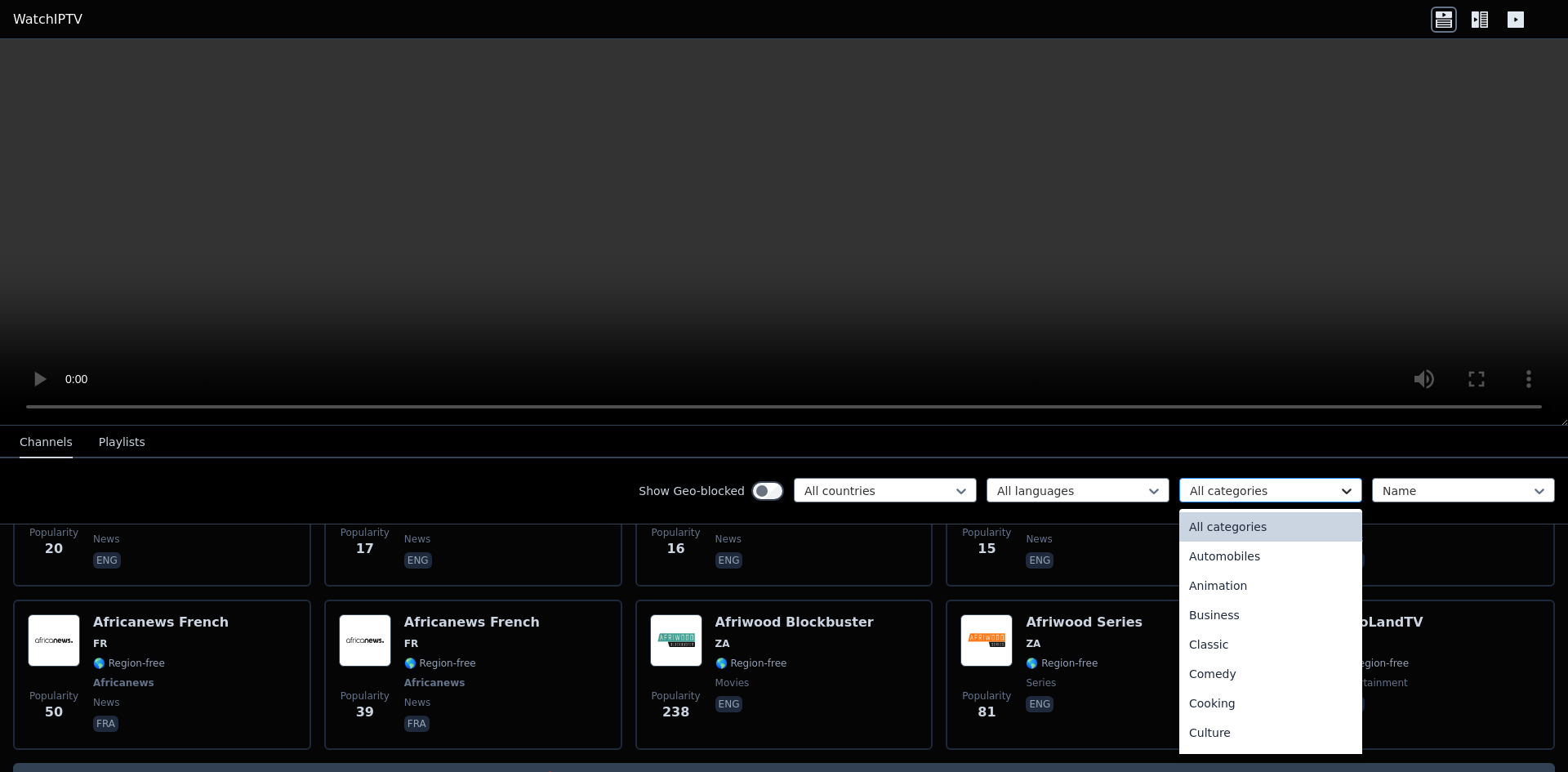
click at [1338, 492] on icon at bounding box center [1346, 491] width 17 height 17
click at [1200, 671] on div "Sports" at bounding box center [1270, 677] width 183 height 30
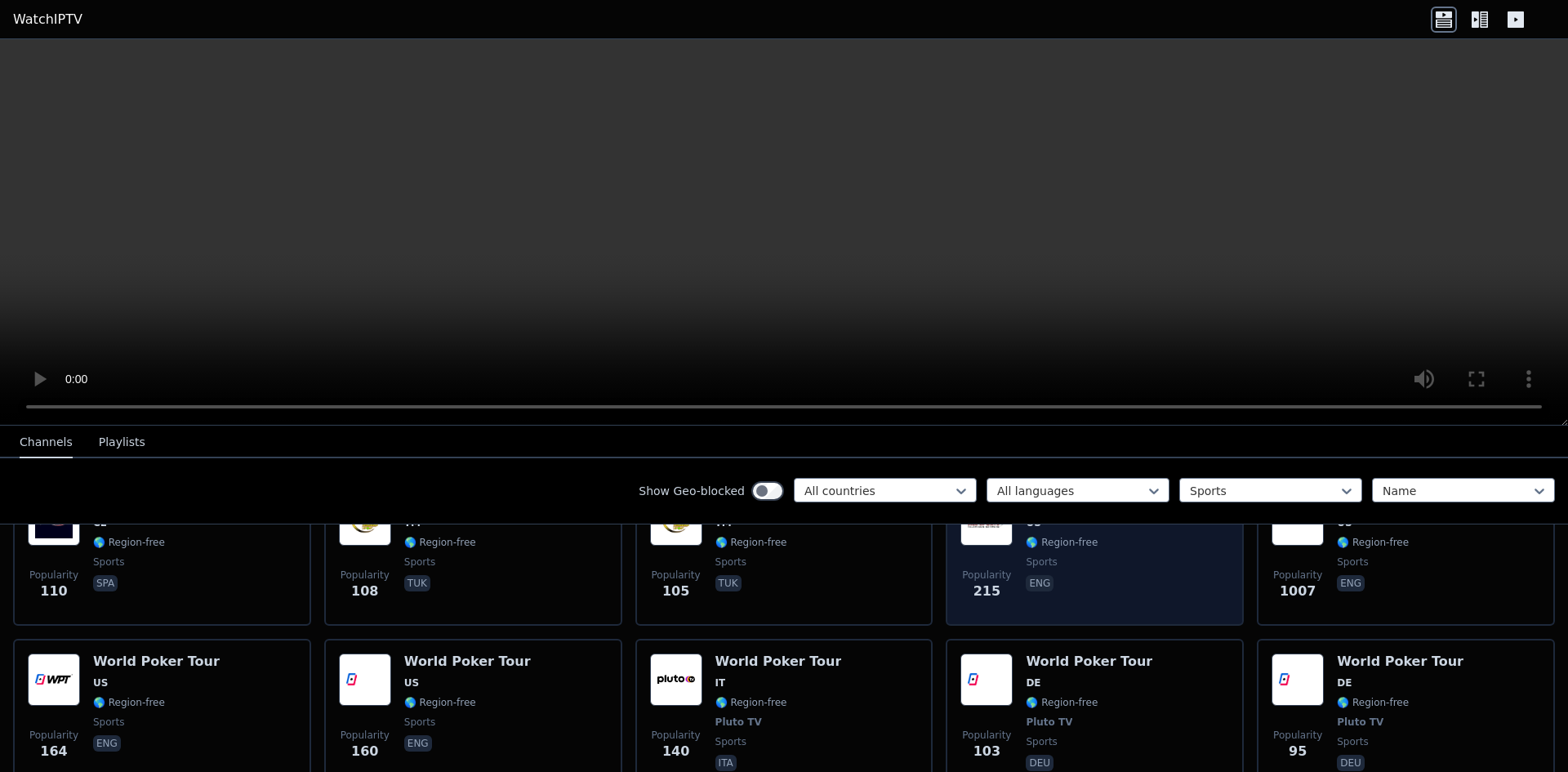
scroll to position [3512, 0]
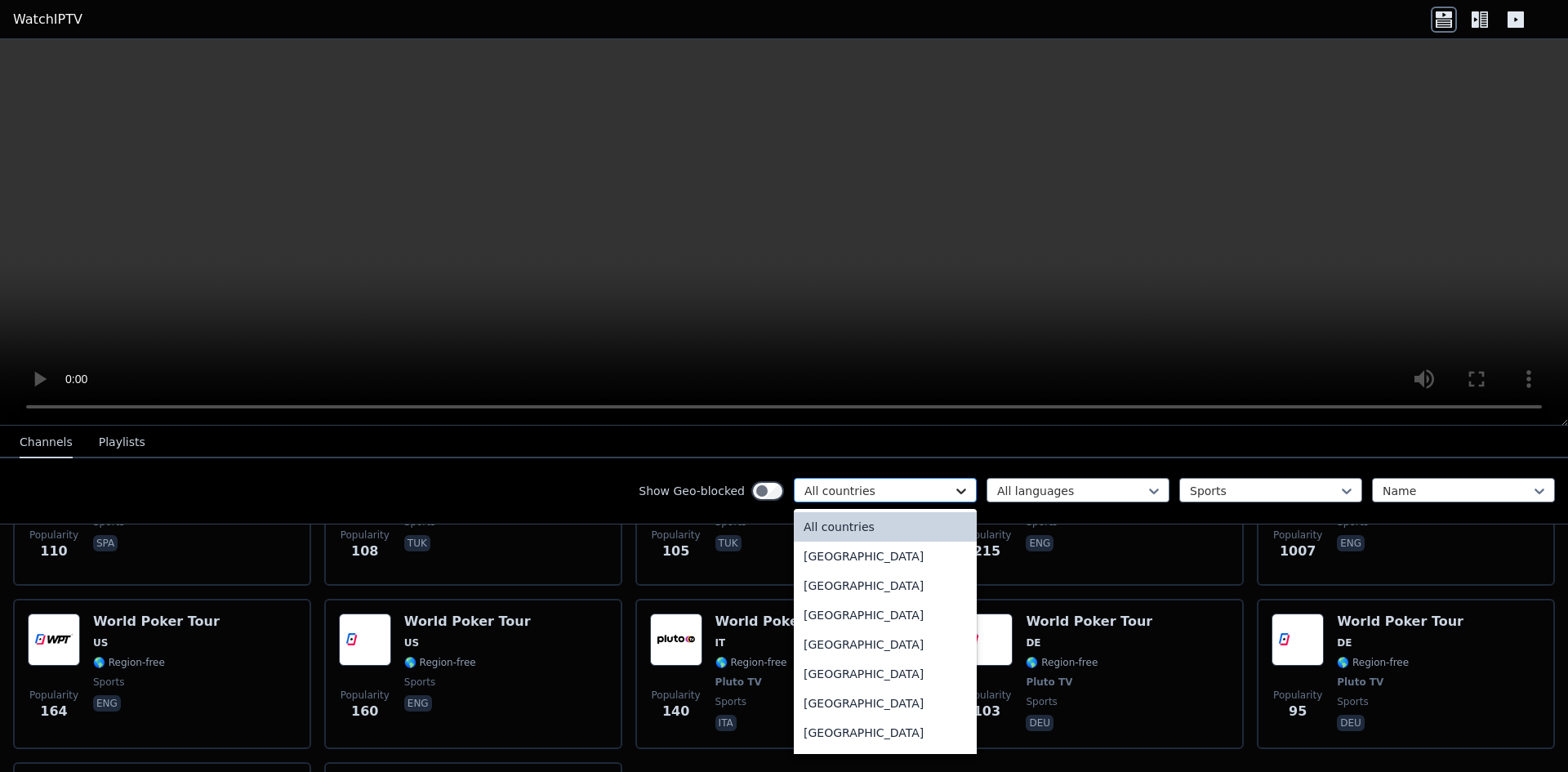
click at [953, 494] on icon at bounding box center [961, 491] width 17 height 17
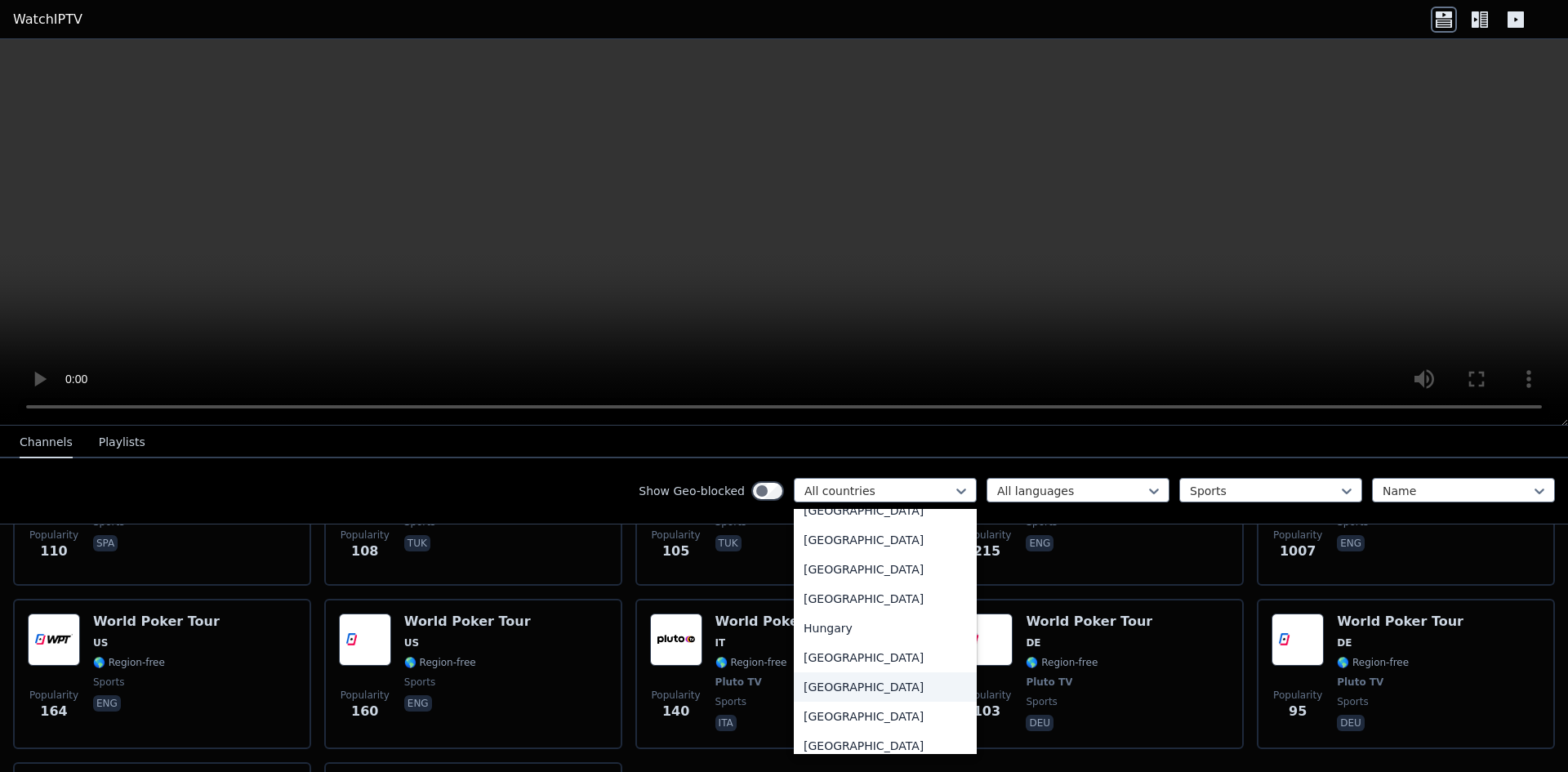
click at [804, 702] on div "[GEOGRAPHIC_DATA]" at bounding box center [885, 687] width 183 height 30
